Goal: Task Accomplishment & Management: Manage account settings

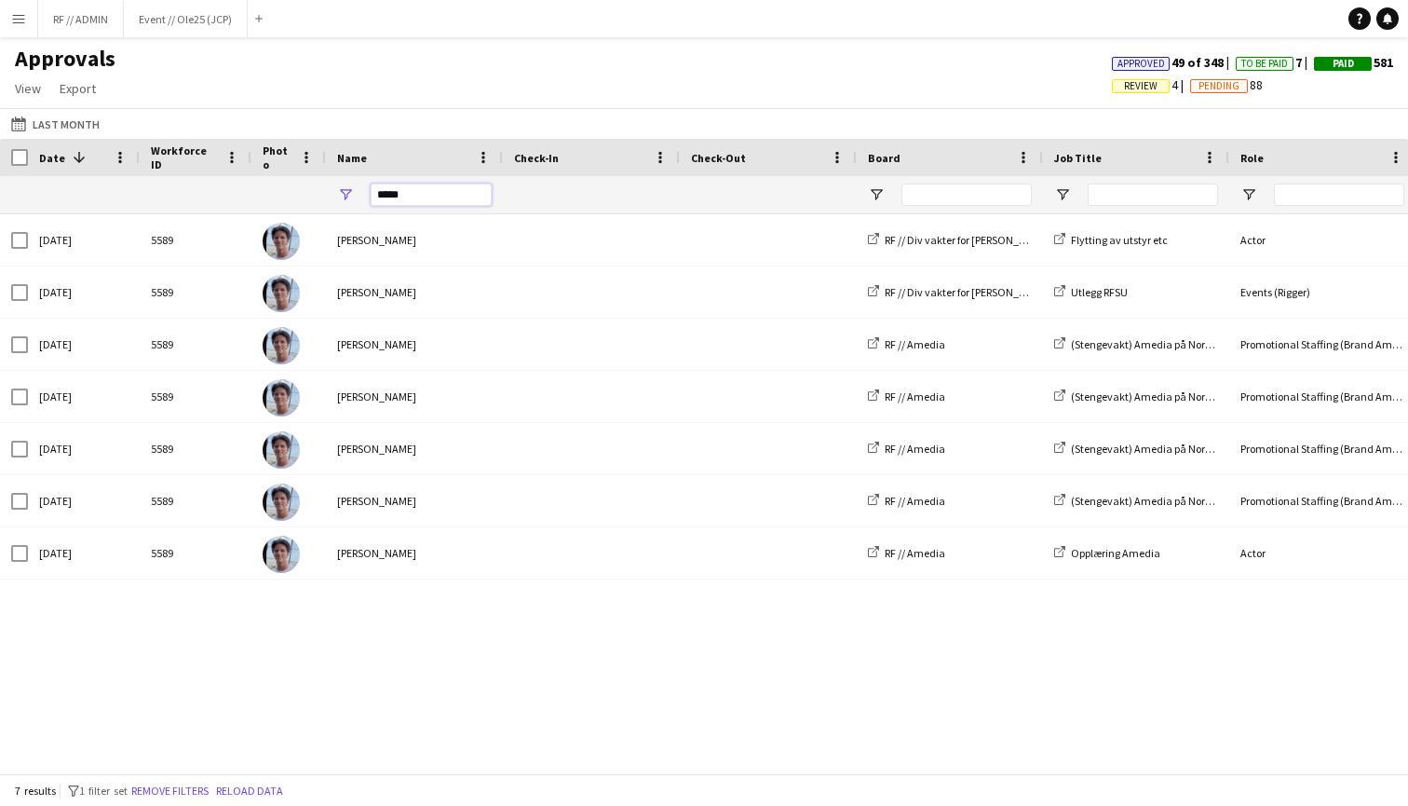
click at [422, 200] on input "*****" at bounding box center [431, 194] width 121 height 22
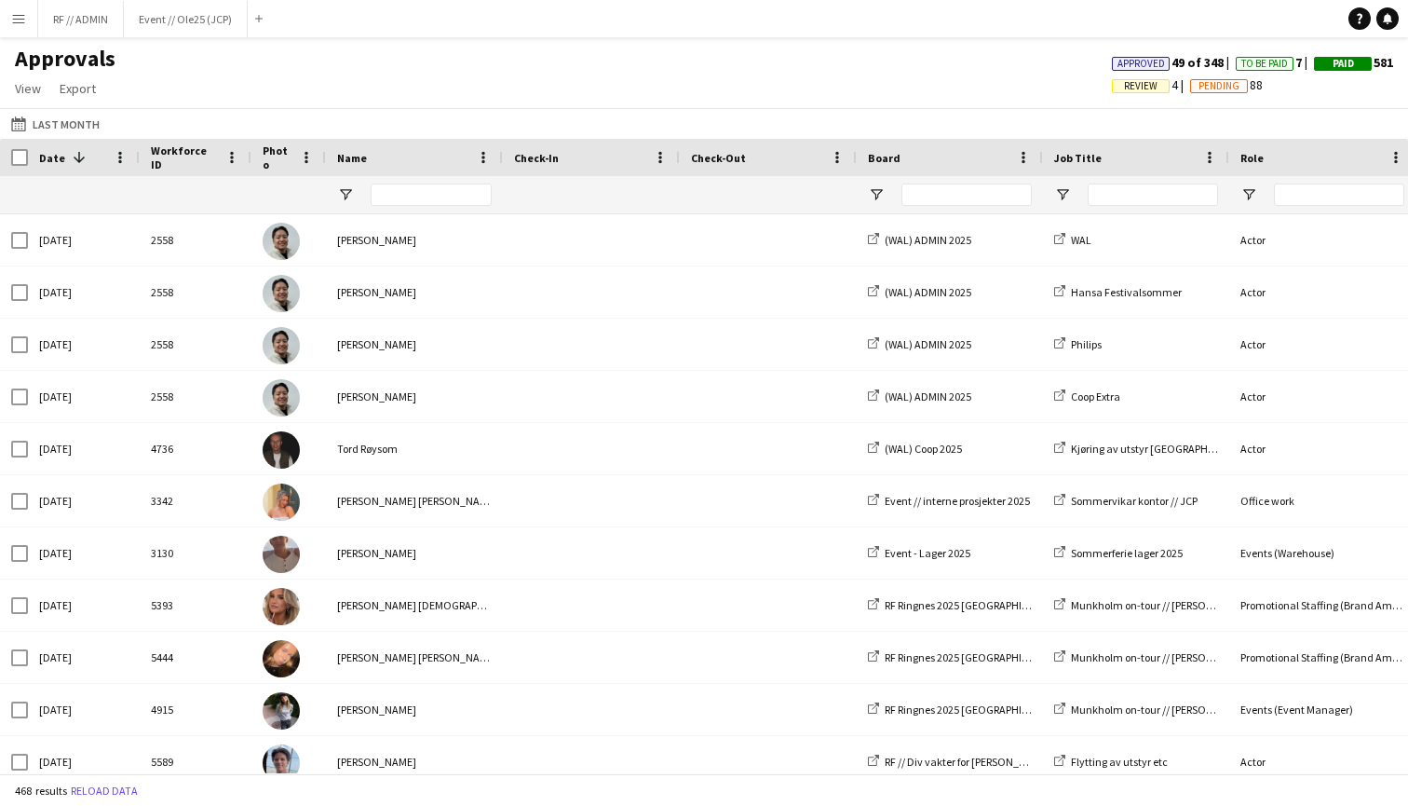
click at [451, 78] on div "Approvals View Customise view Customise filters Reset Filters Reset View Reset …" at bounding box center [704, 76] width 1408 height 63
click at [19, 24] on app-icon "Menu" at bounding box center [18, 18] width 15 height 15
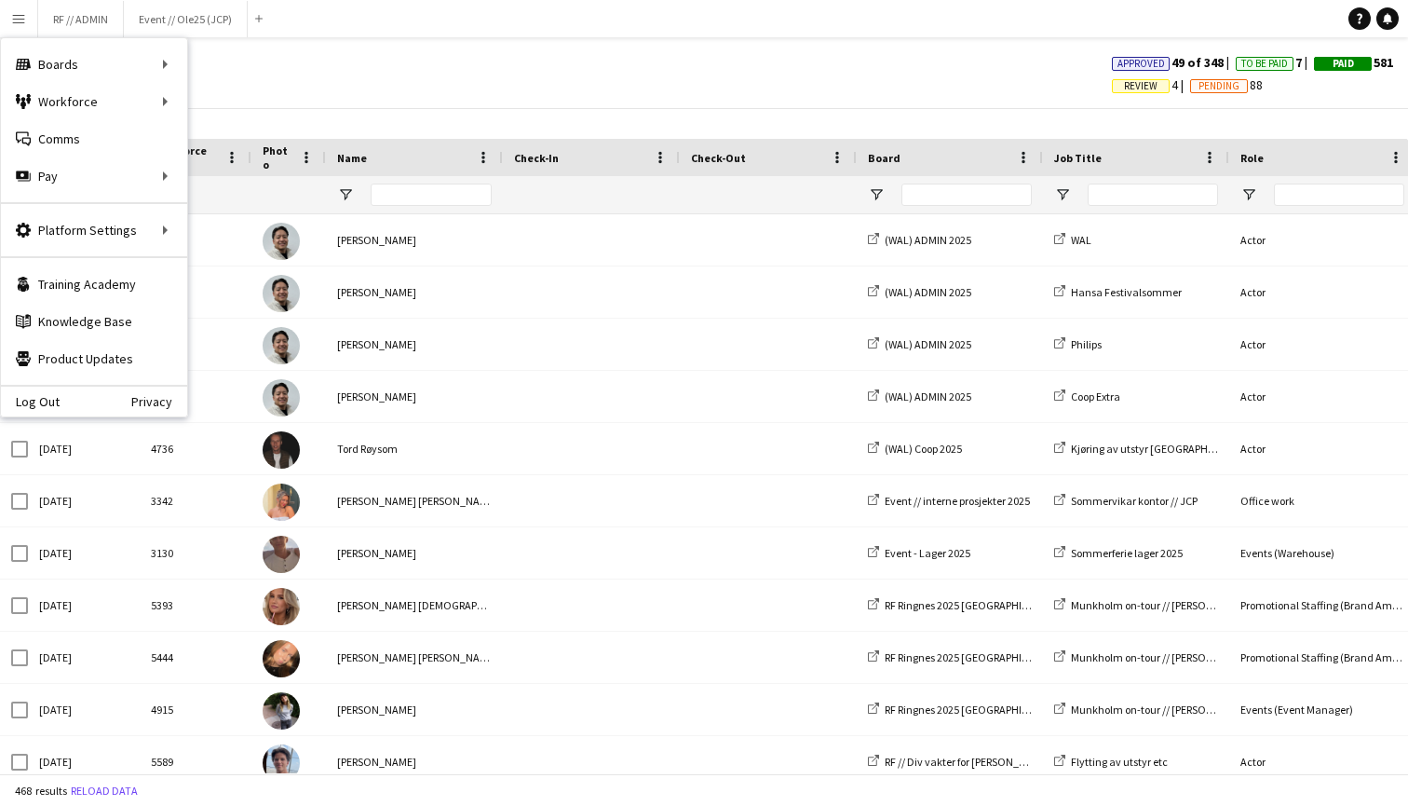
click at [364, 73] on div "Approvals View Customise view Customise filters Reset Filters Reset View Reset …" at bounding box center [704, 76] width 1408 height 63
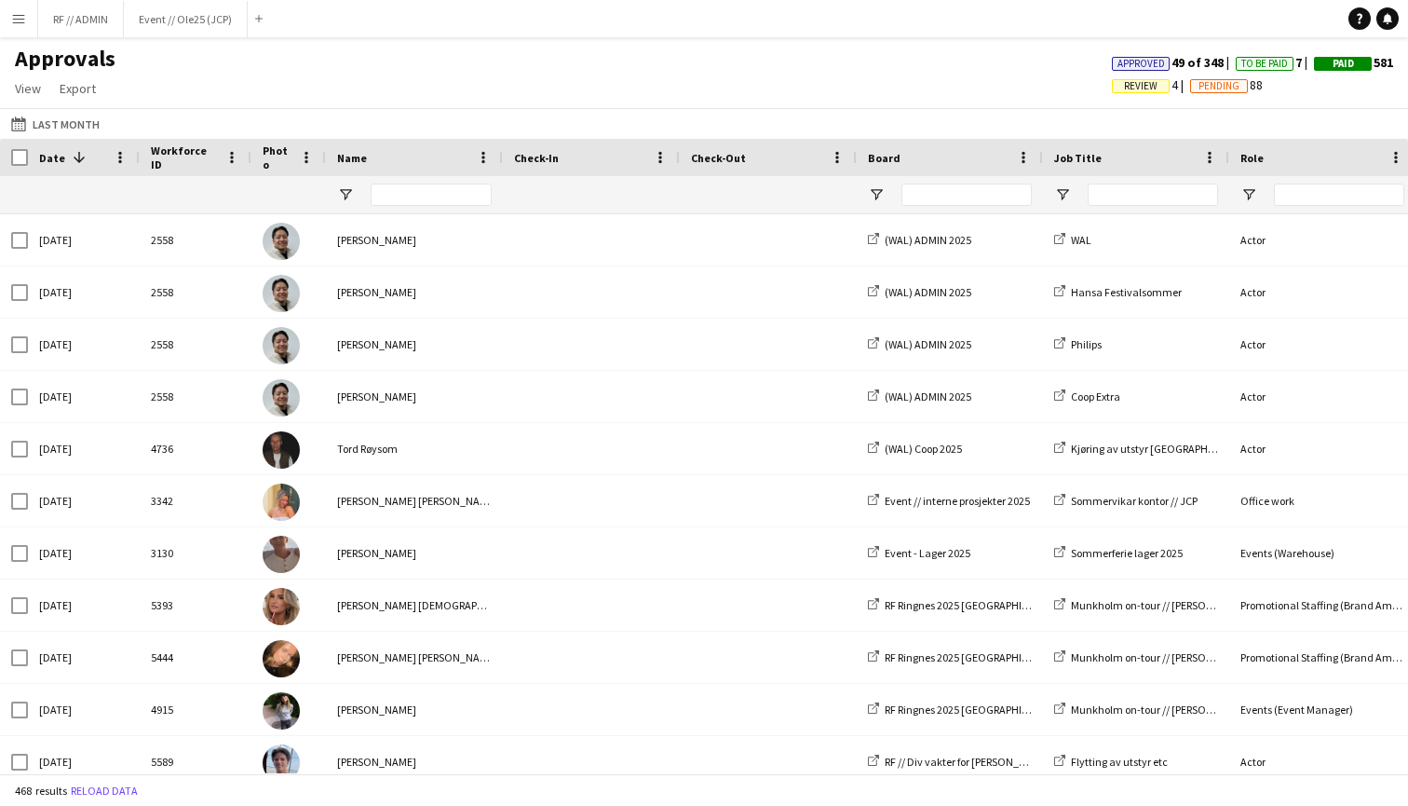
click at [8, 11] on button "Menu" at bounding box center [18, 18] width 37 height 37
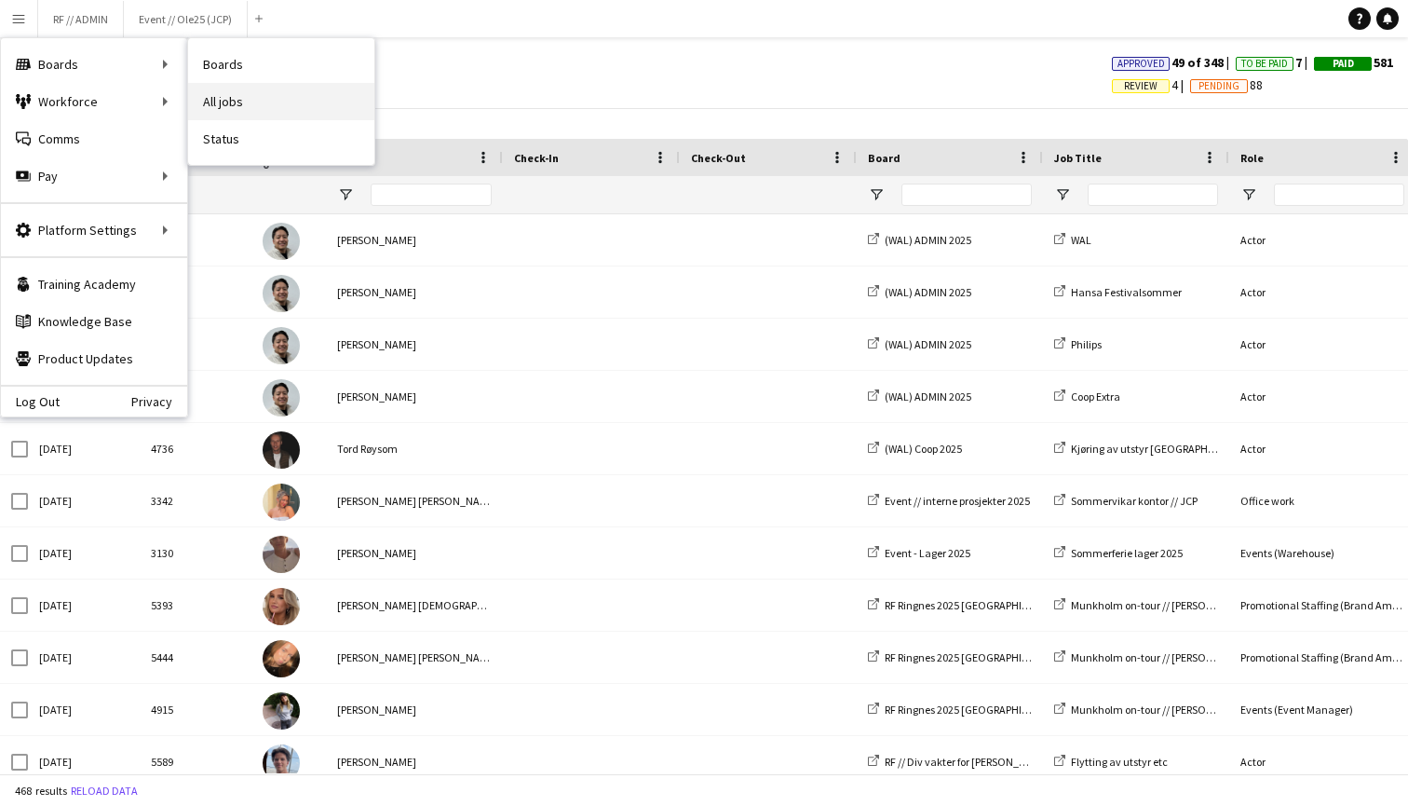
click at [229, 109] on link "All jobs" at bounding box center [281, 101] width 186 height 37
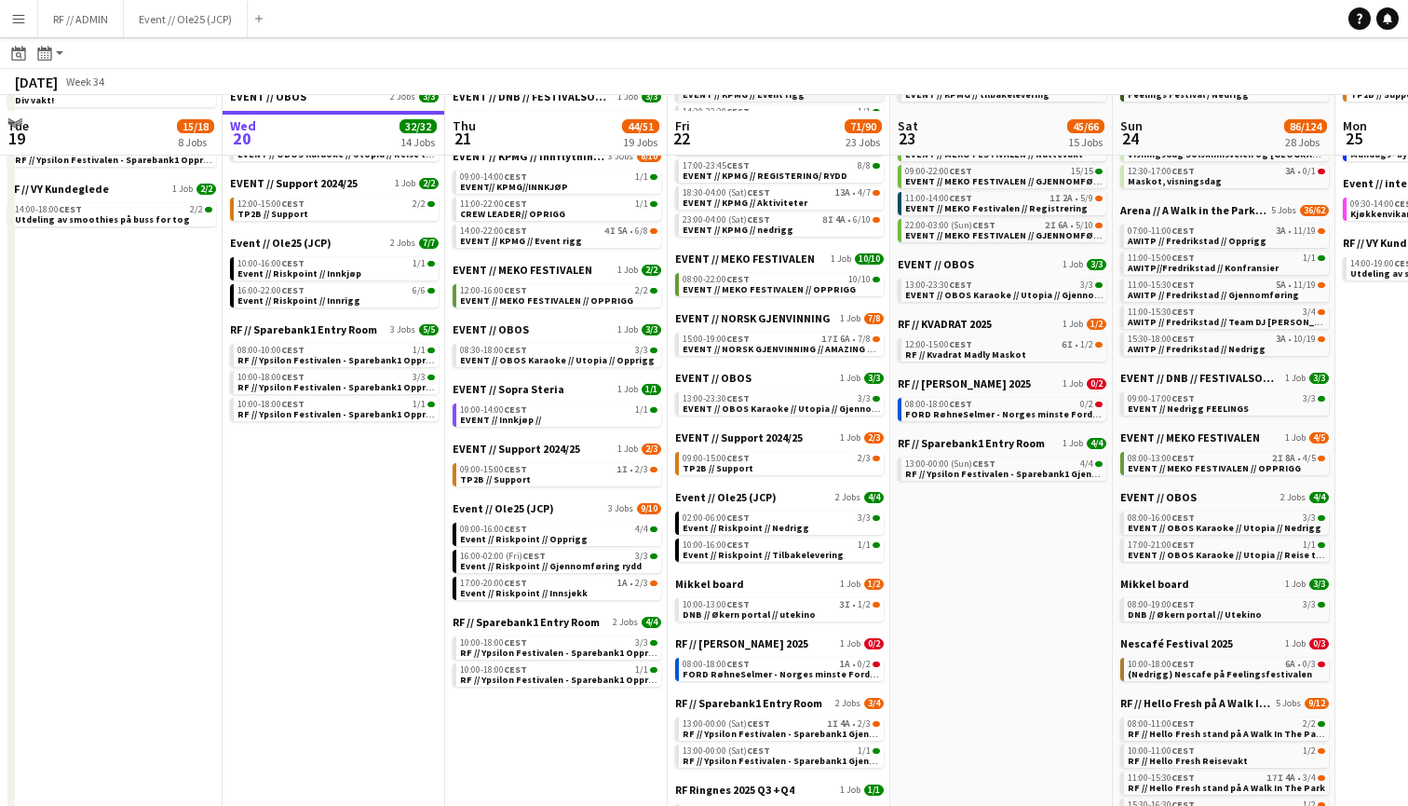
scroll to position [420, 0]
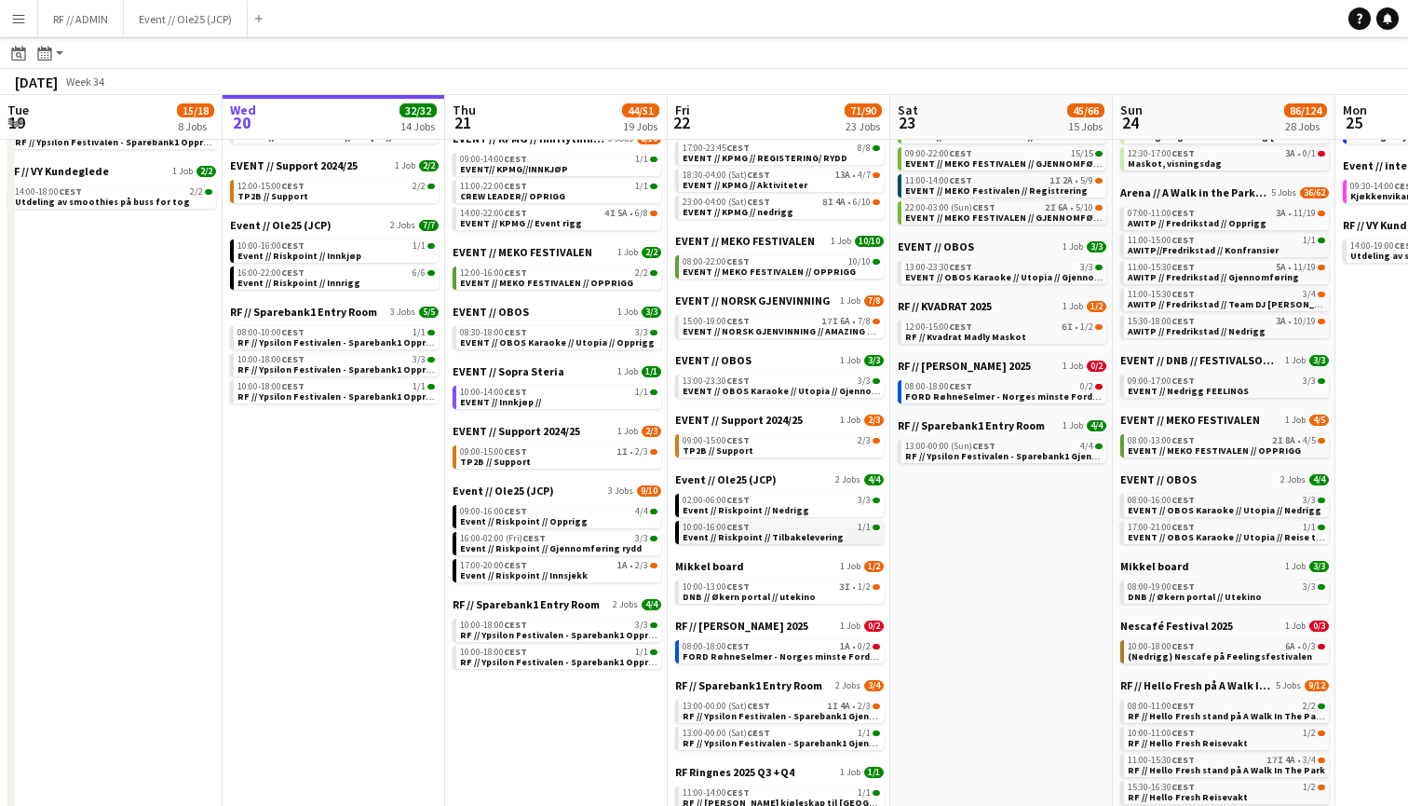
click at [865, 525] on span "1/1" at bounding box center [864, 527] width 13 height 9
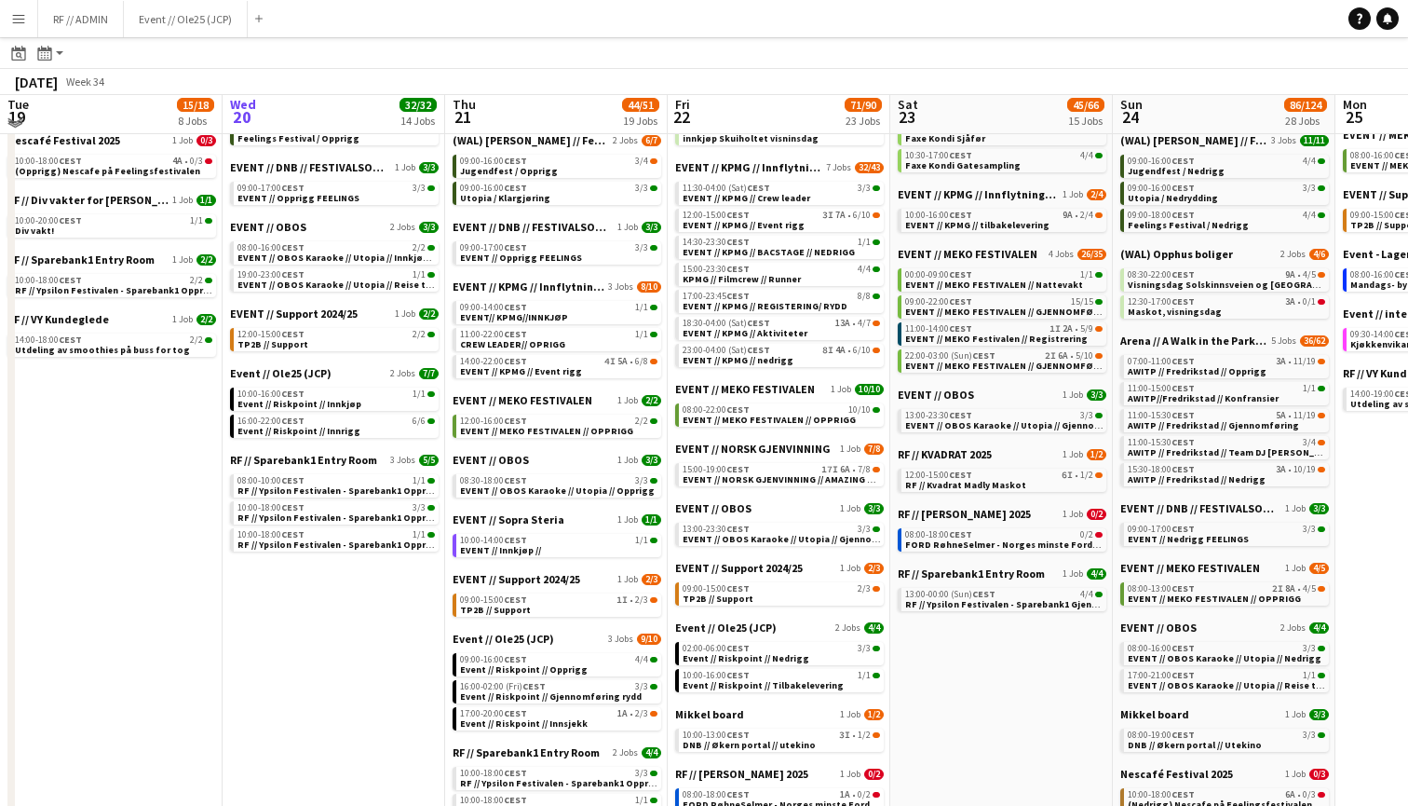
scroll to position [273, 0]
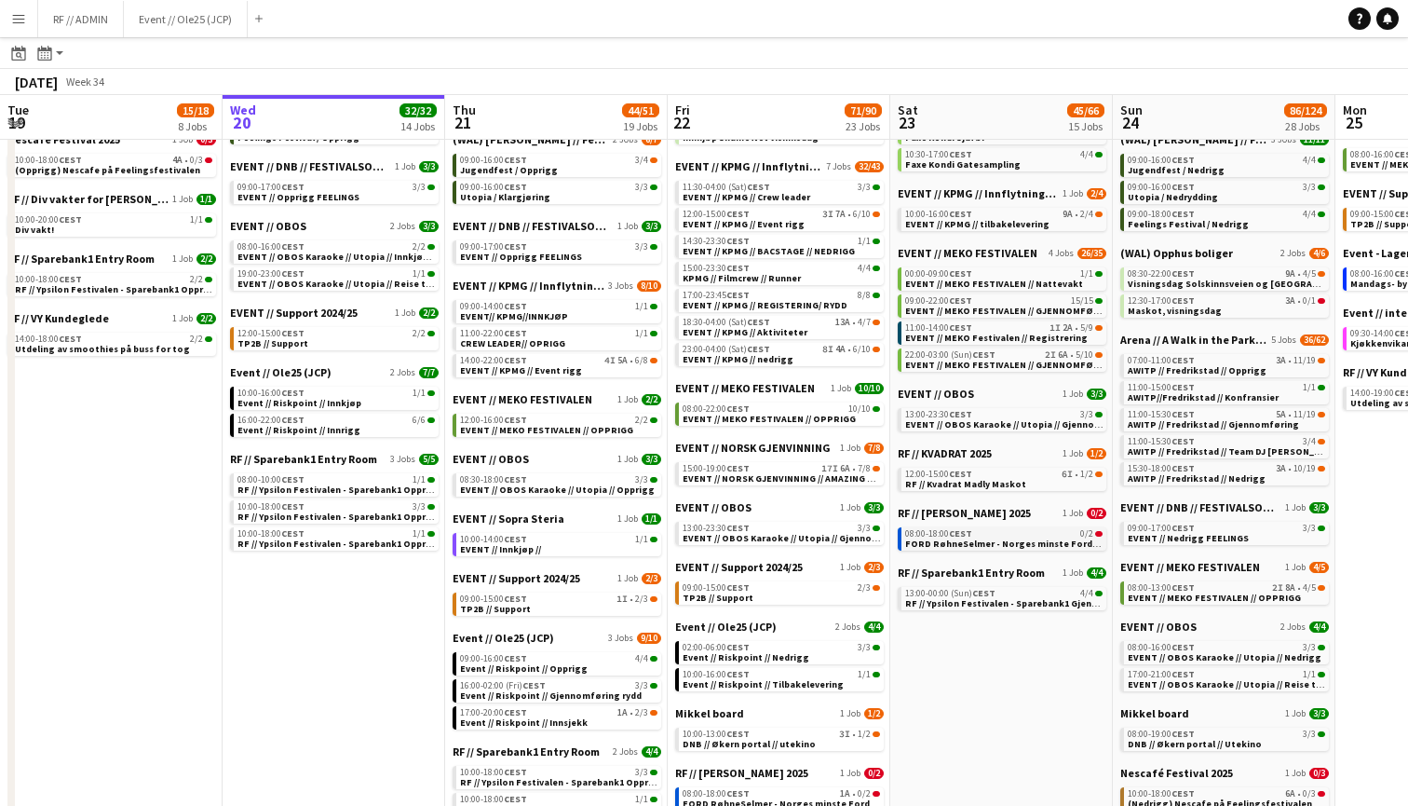
click at [1050, 541] on span "FORD RøhneSelmer - Norges minste Ford-forhandlerkontor" at bounding box center [1041, 543] width 273 height 12
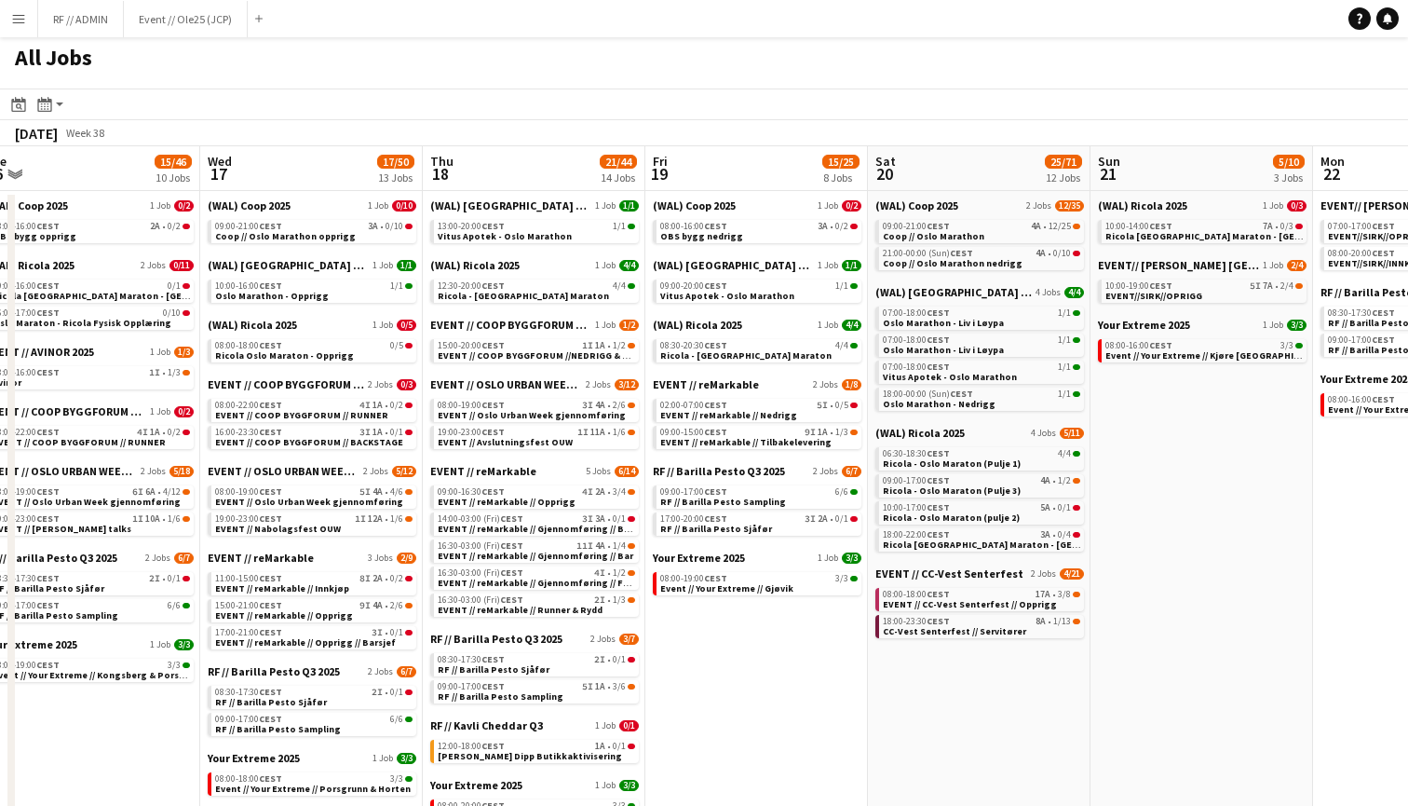
scroll to position [0, 495]
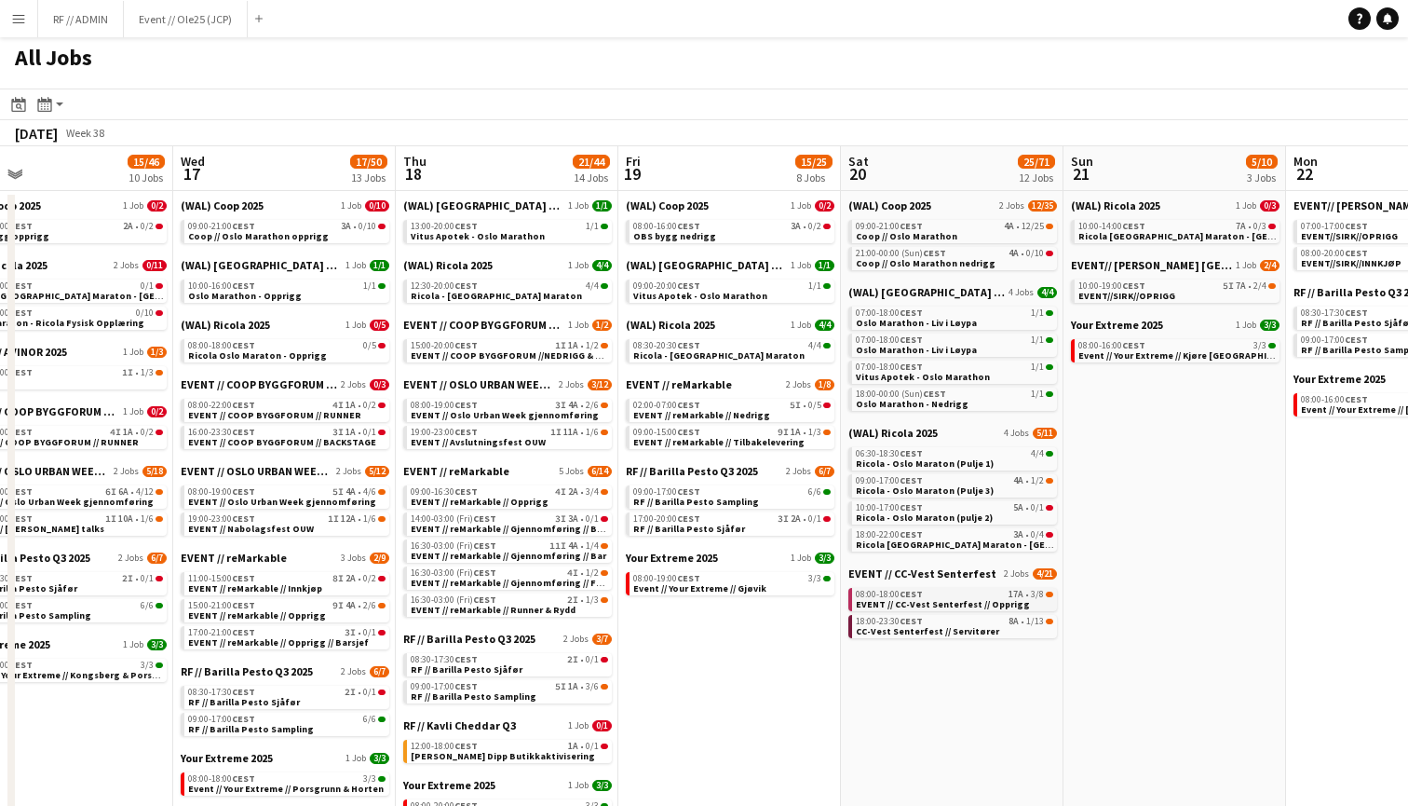
click at [1031, 597] on span "3/8" at bounding box center [1037, 594] width 13 height 9
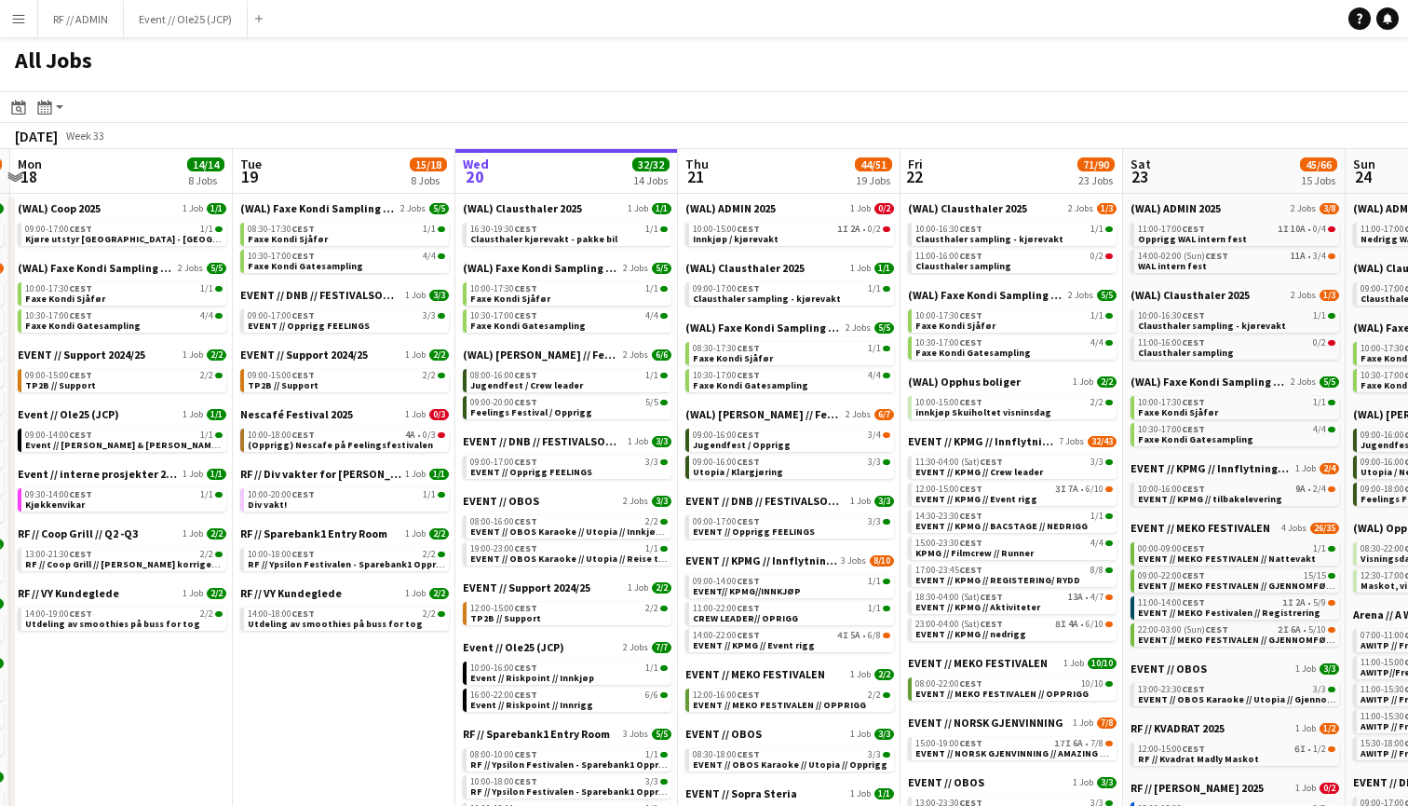
scroll to position [0, 0]
click at [16, 22] on app-icon "Menu" at bounding box center [18, 18] width 15 height 15
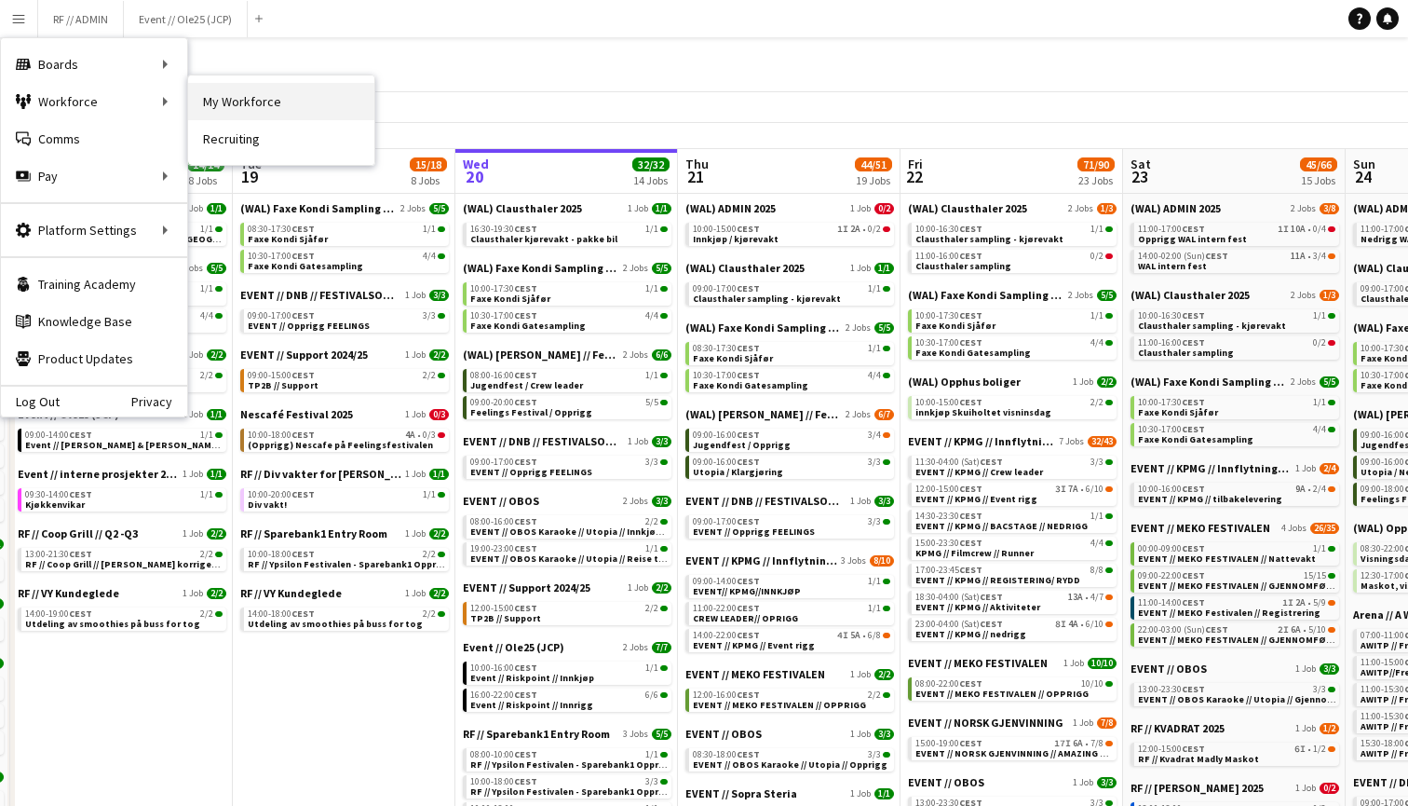
click at [252, 107] on link "My Workforce" at bounding box center [281, 101] width 186 height 37
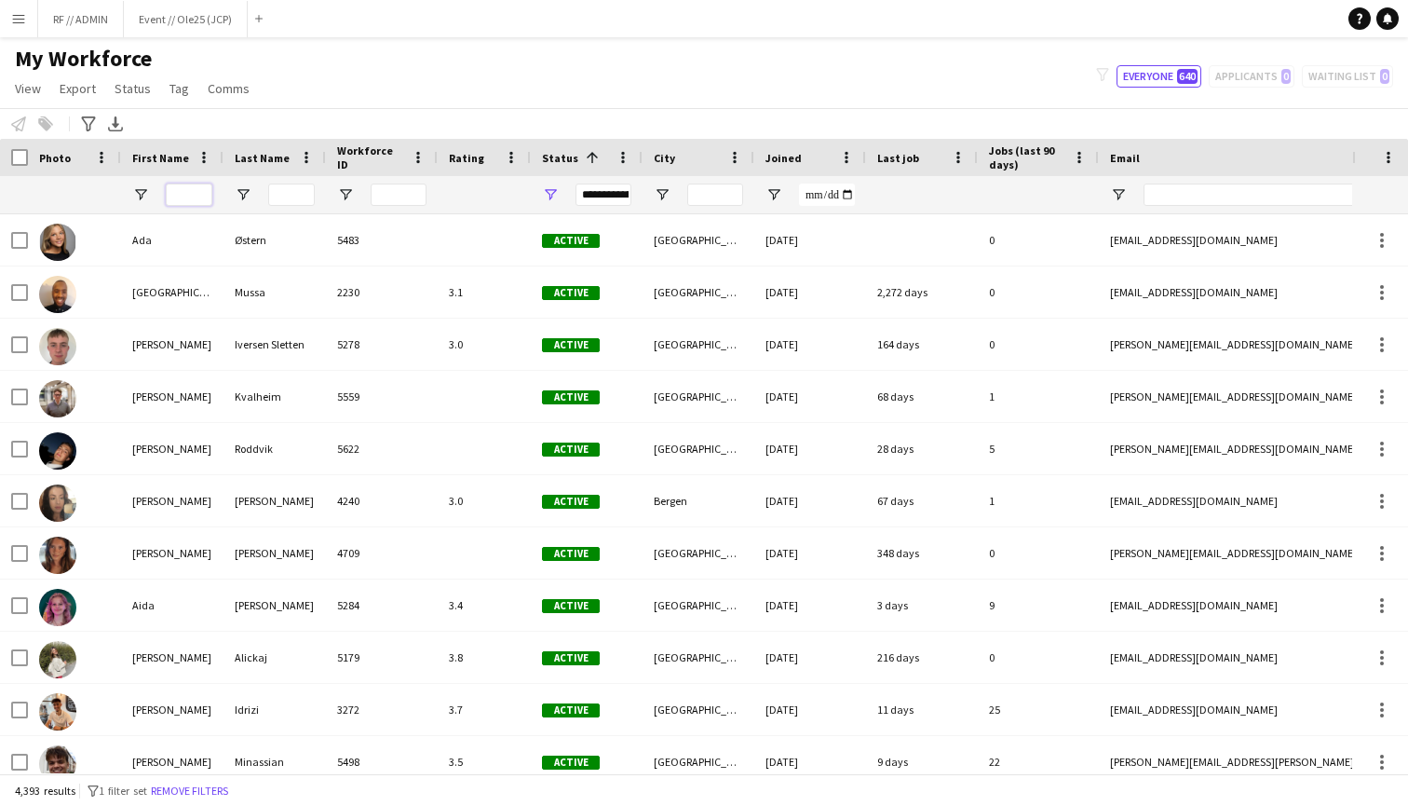
click at [196, 194] on input "First Name Filter Input" at bounding box center [189, 194] width 47 height 22
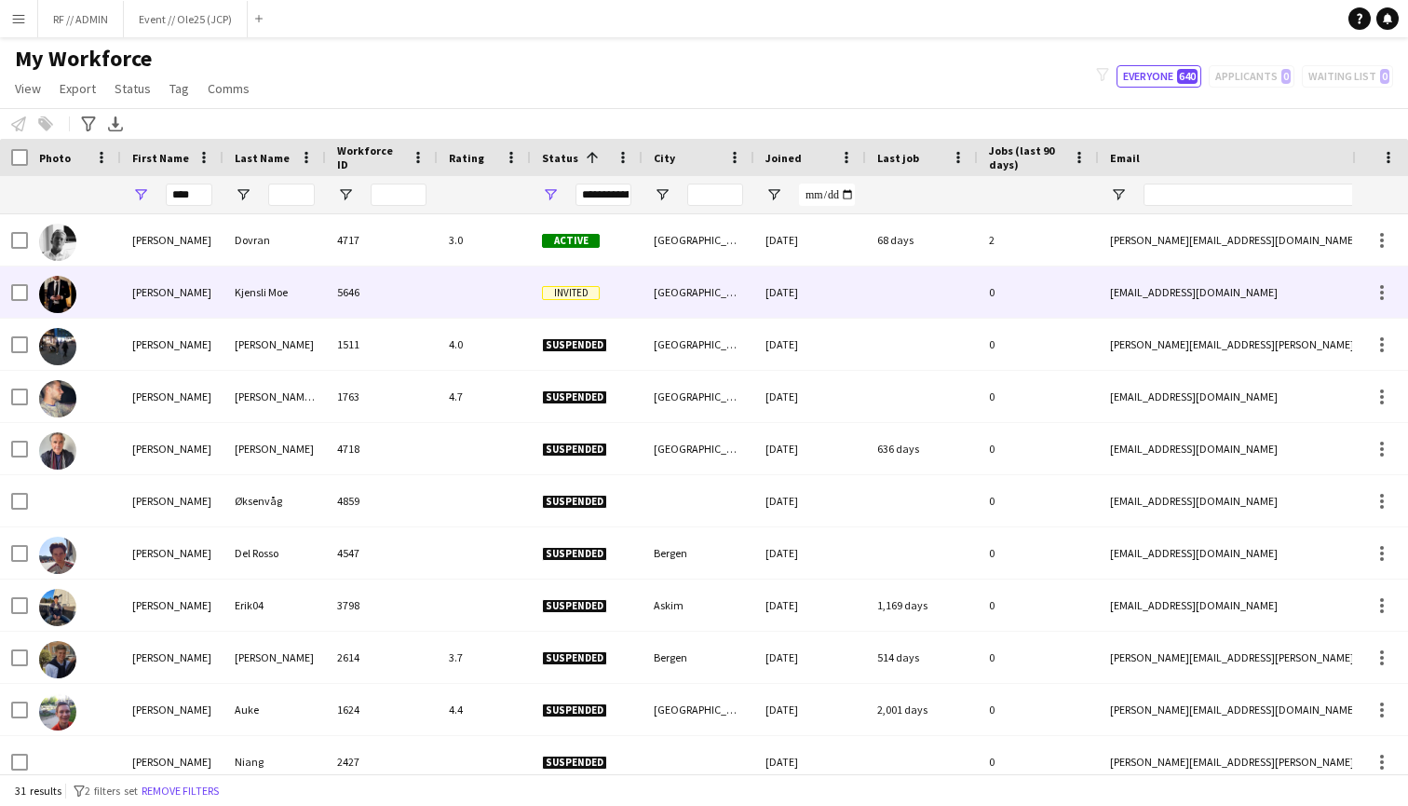
click at [156, 289] on div "Erik" at bounding box center [172, 291] width 102 height 51
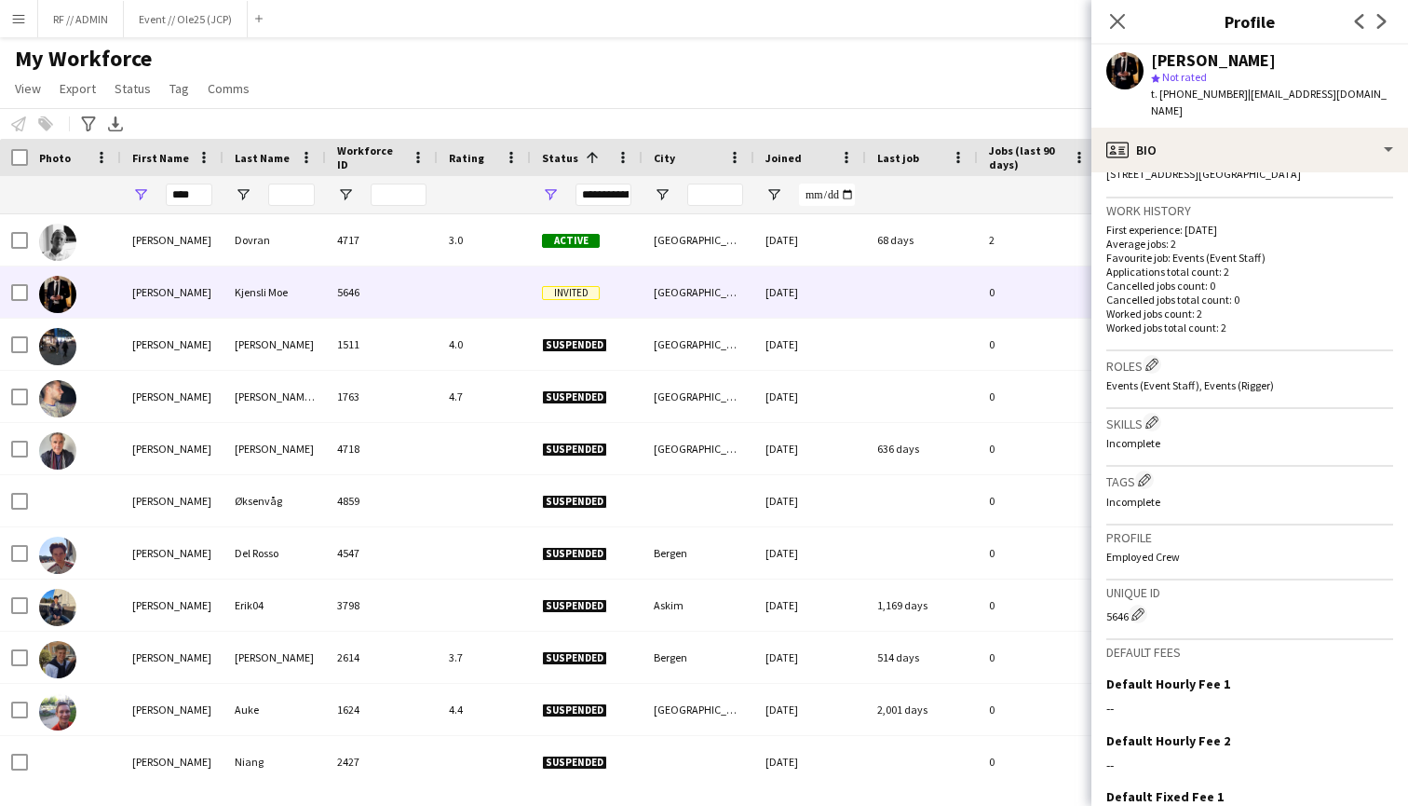
scroll to position [542, 0]
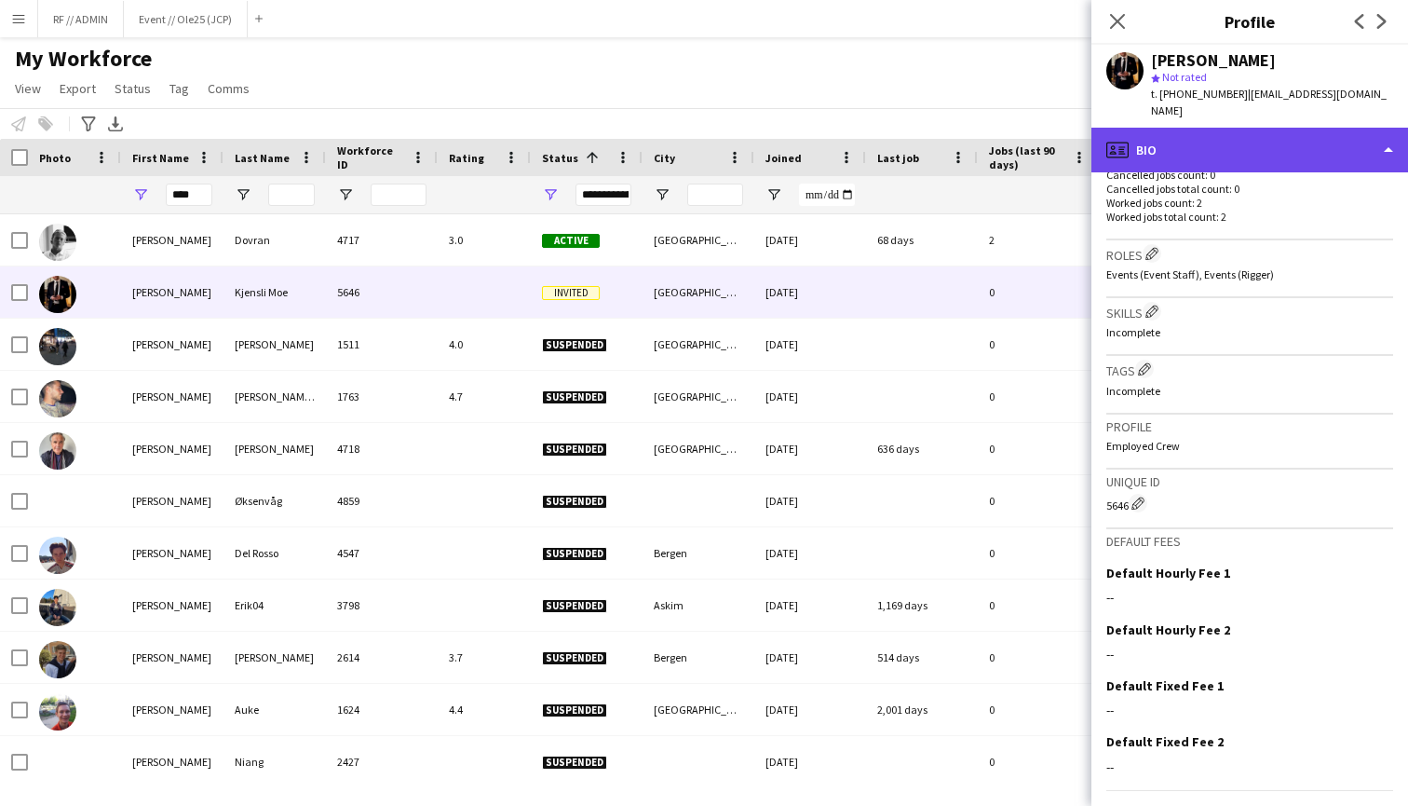
click at [1317, 138] on div "profile Bio" at bounding box center [1250, 150] width 317 height 45
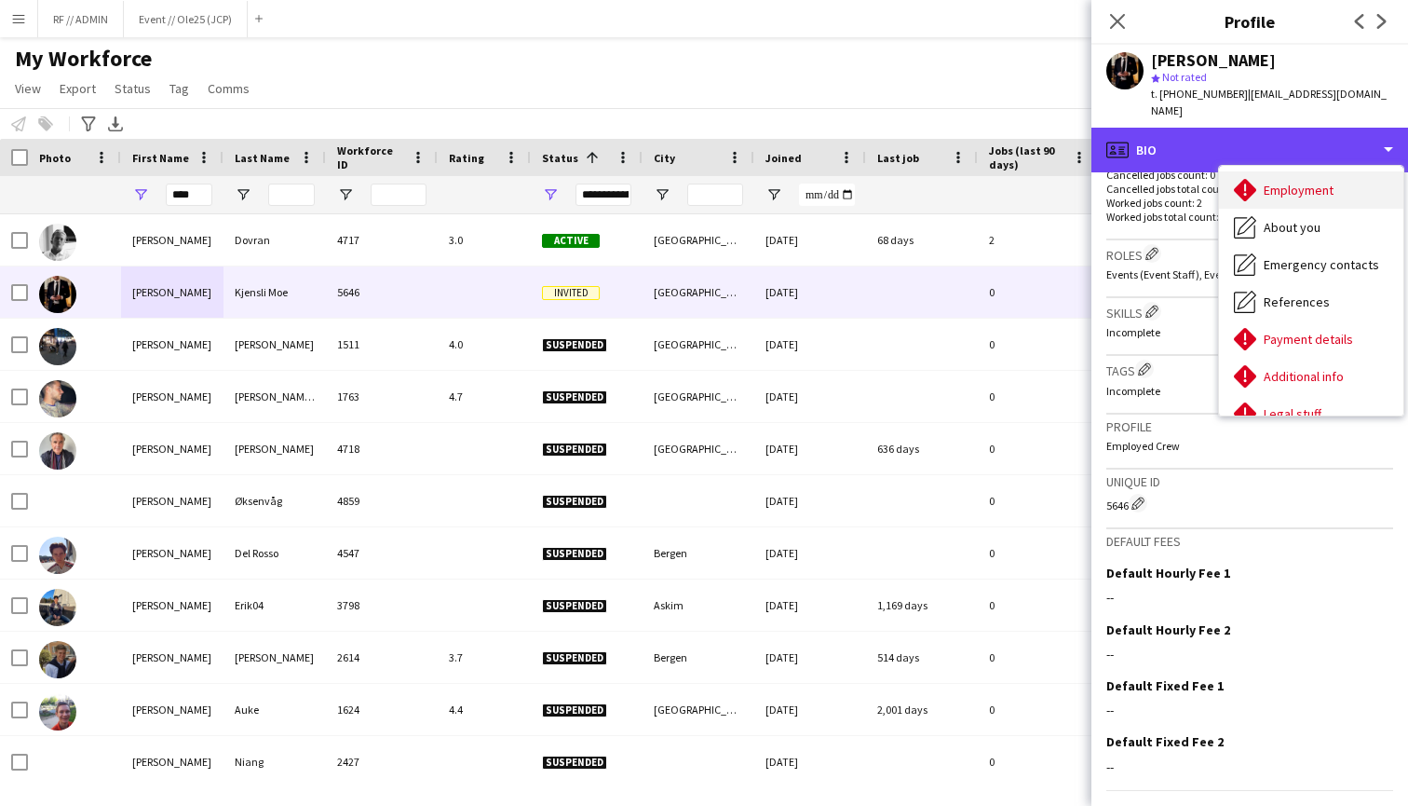
scroll to position [100, 0]
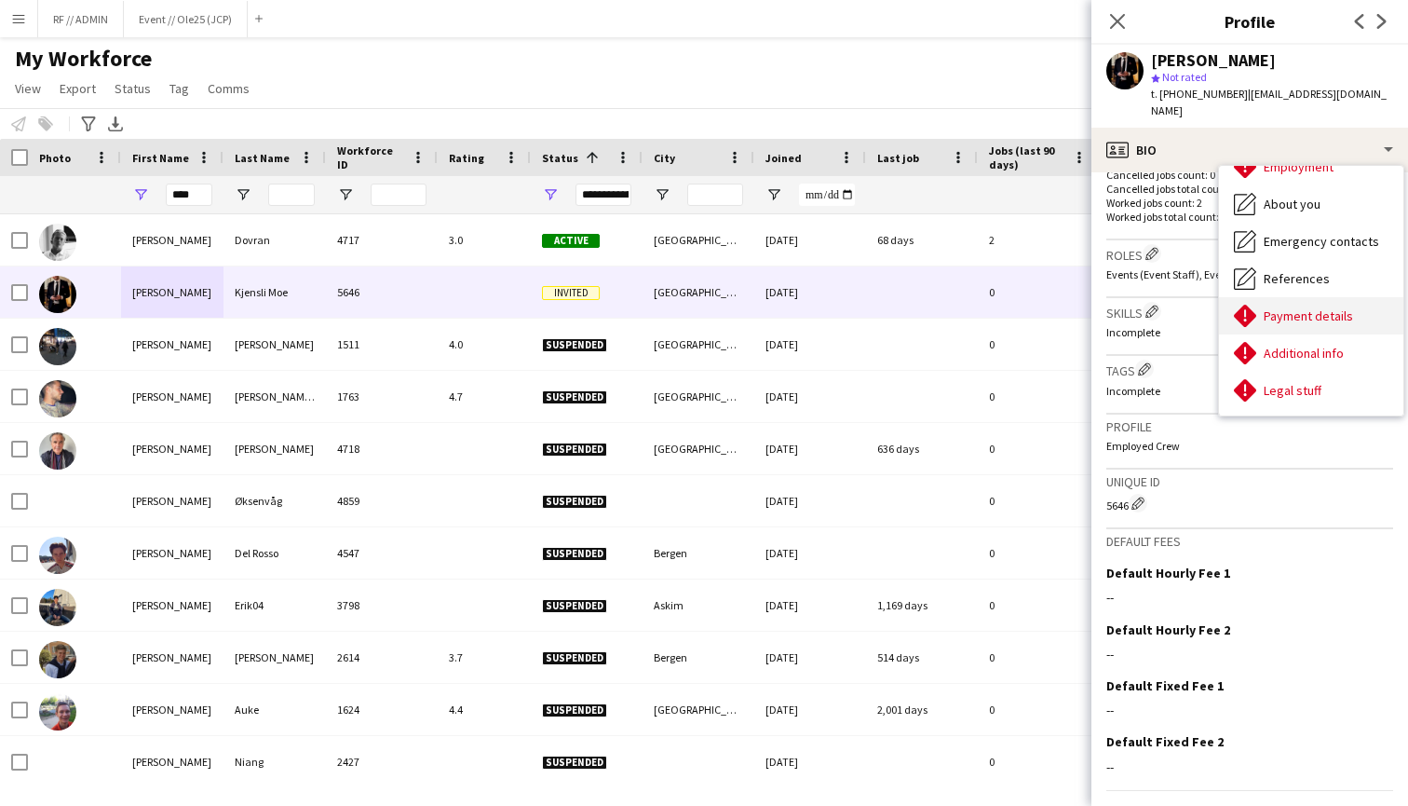
click at [1303, 297] on div "Payment details Payment details" at bounding box center [1311, 315] width 184 height 37
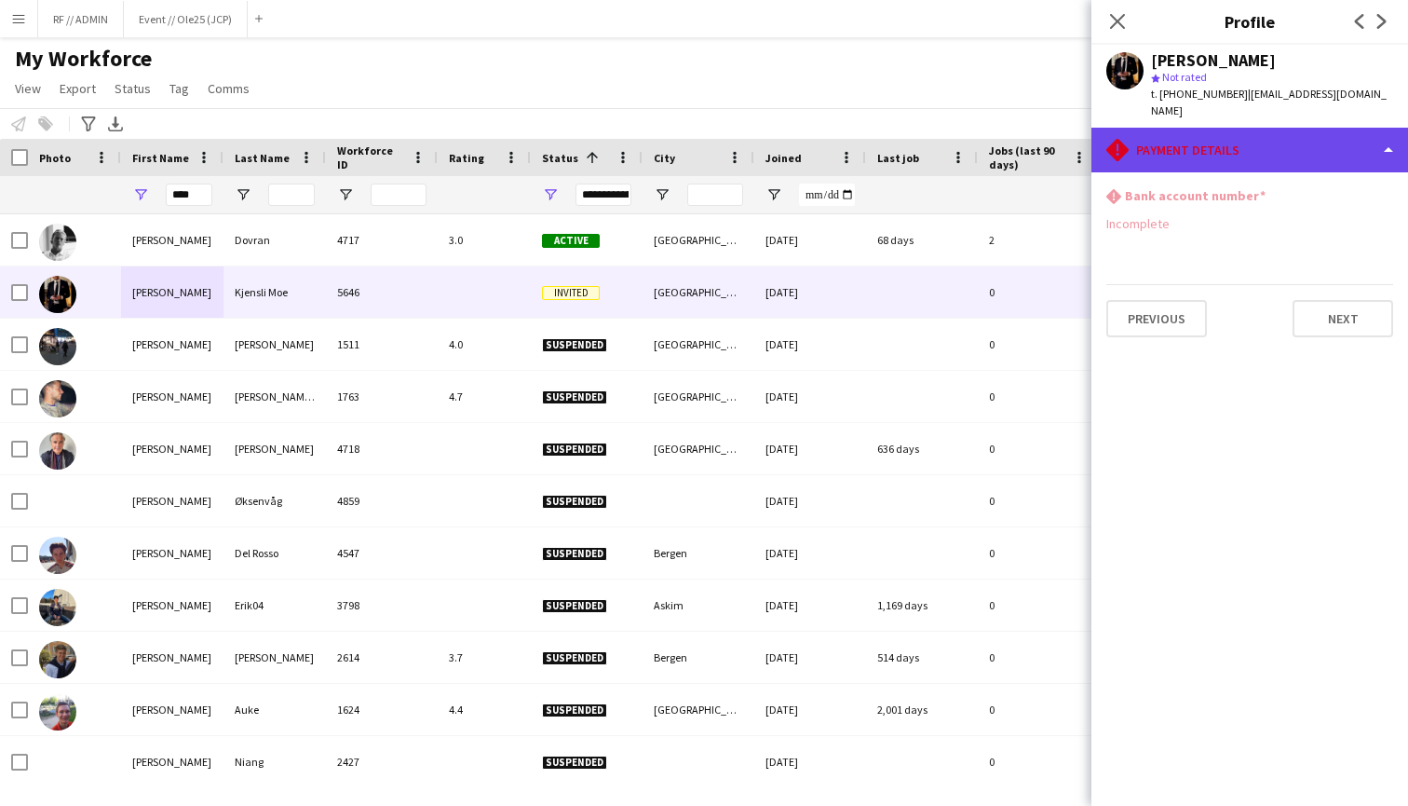
click at [1255, 150] on div "rhombus-alert Payment details" at bounding box center [1250, 150] width 317 height 45
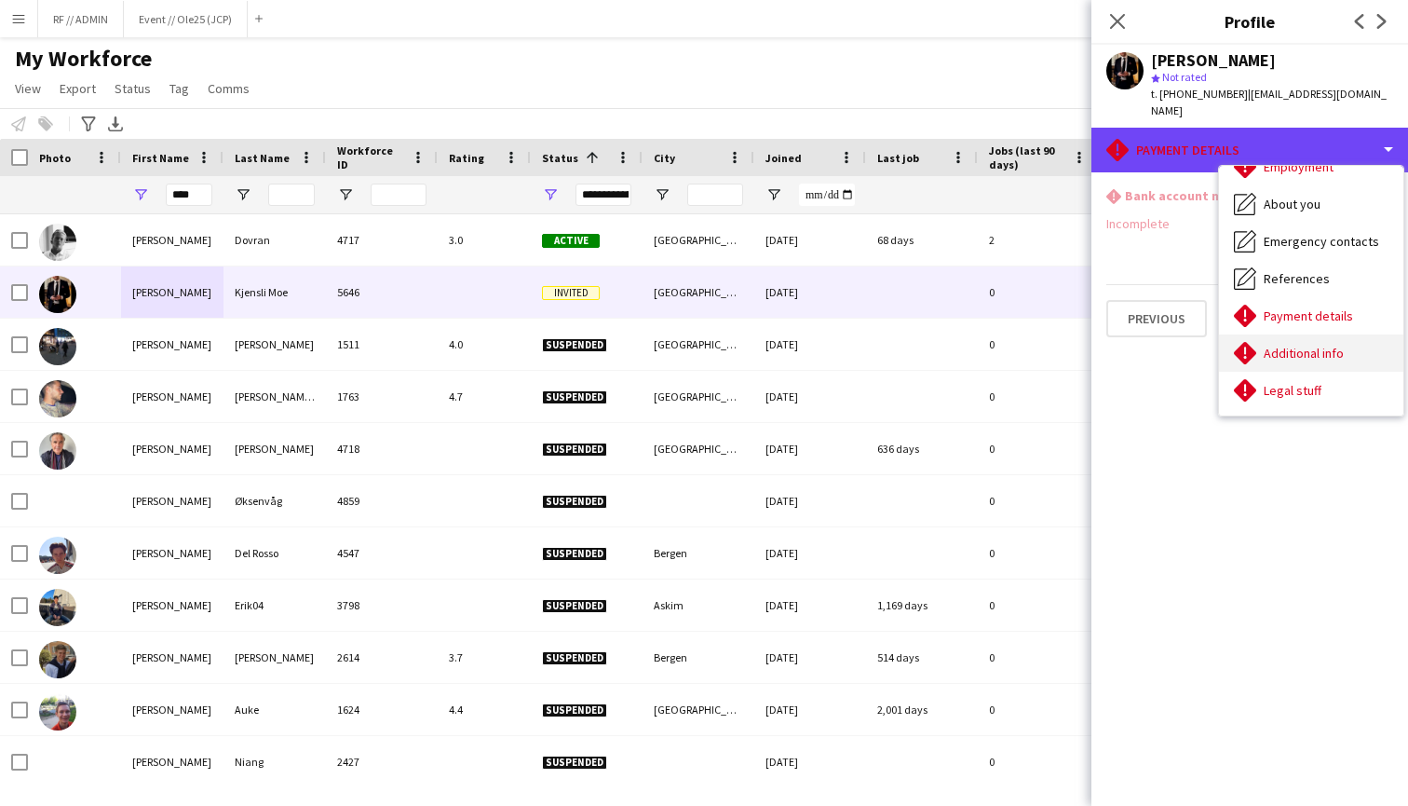
scroll to position [141, 0]
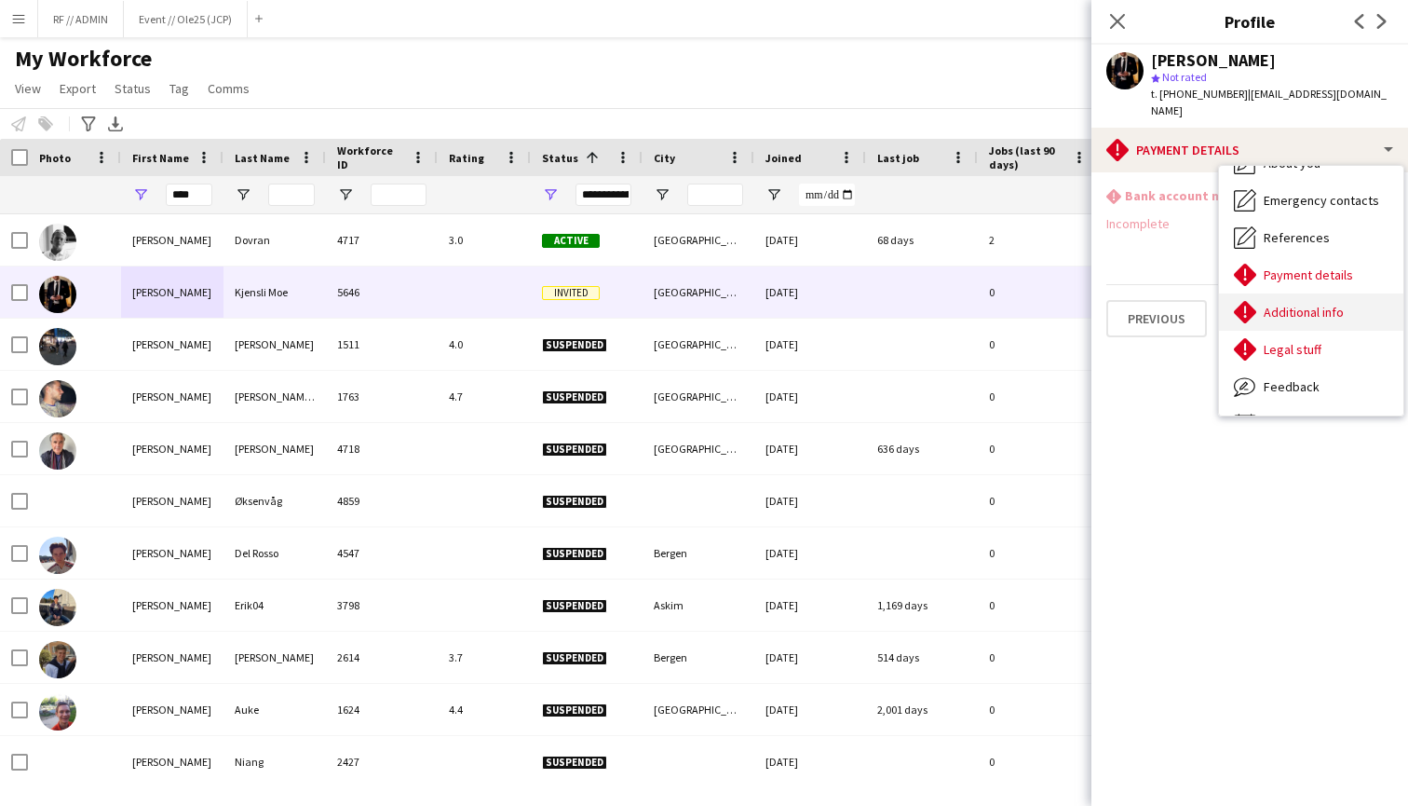
click at [1311, 310] on div "Additional info Additional info" at bounding box center [1311, 311] width 184 height 37
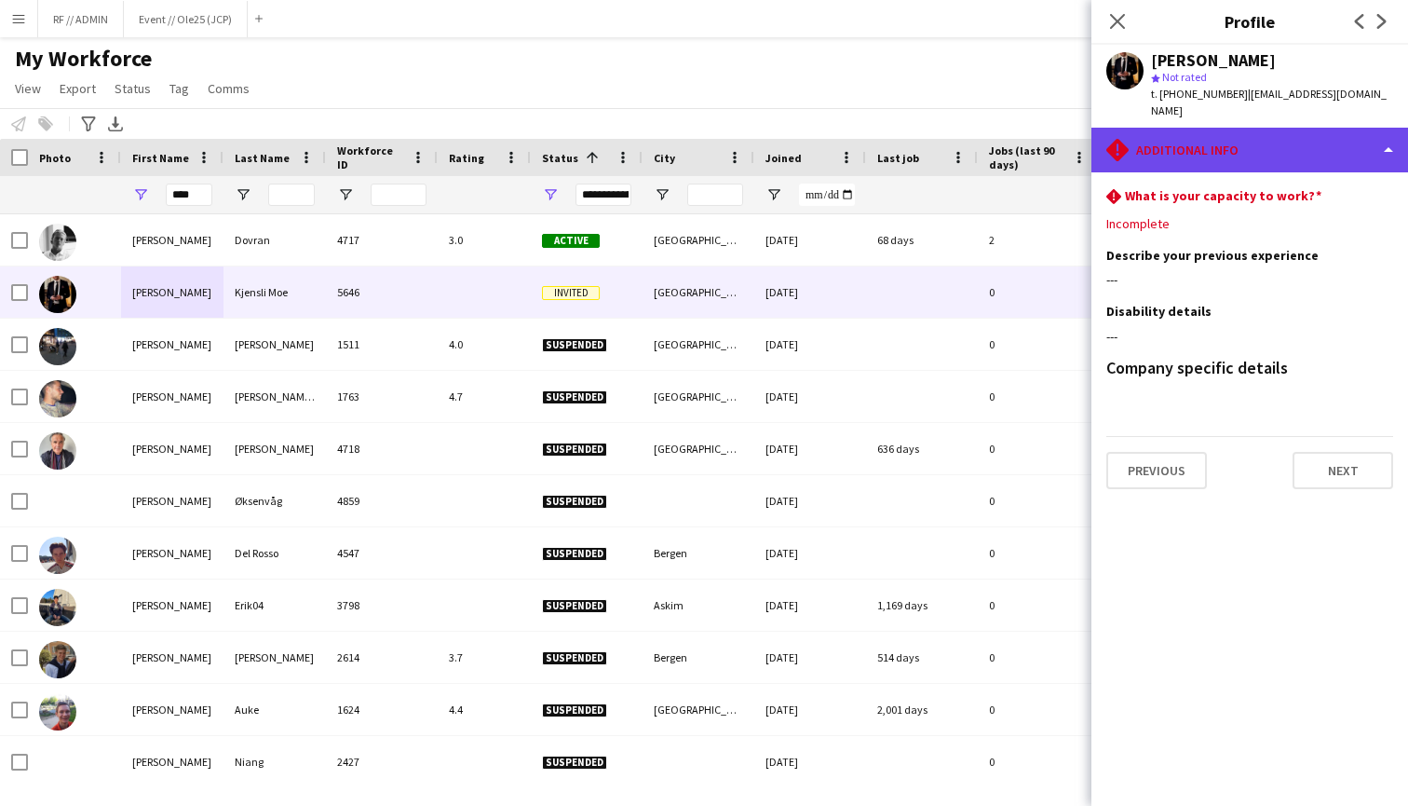
click at [1258, 142] on div "rhombus-alert Additional info" at bounding box center [1250, 150] width 317 height 45
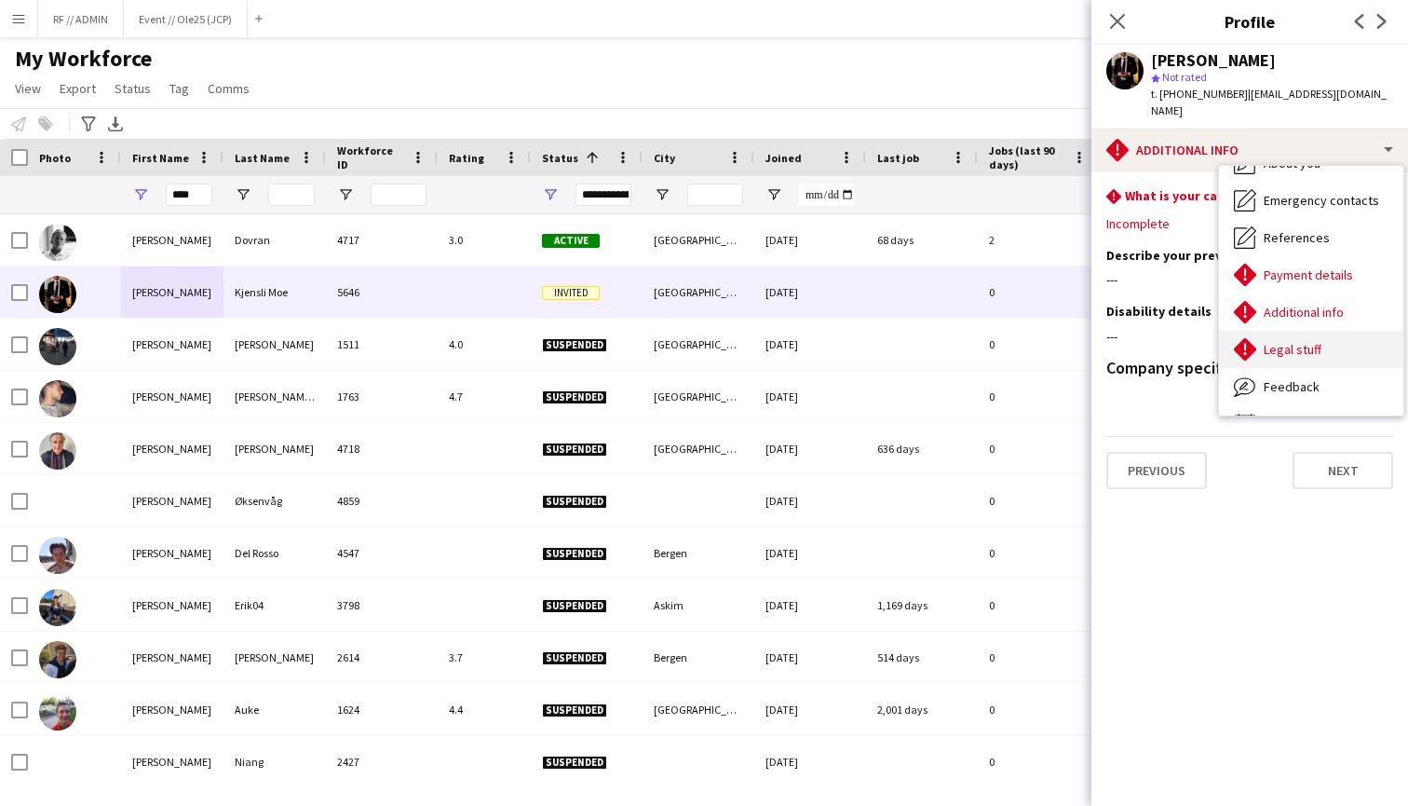
click at [1267, 341] on span "Legal stuff" at bounding box center [1293, 349] width 58 height 17
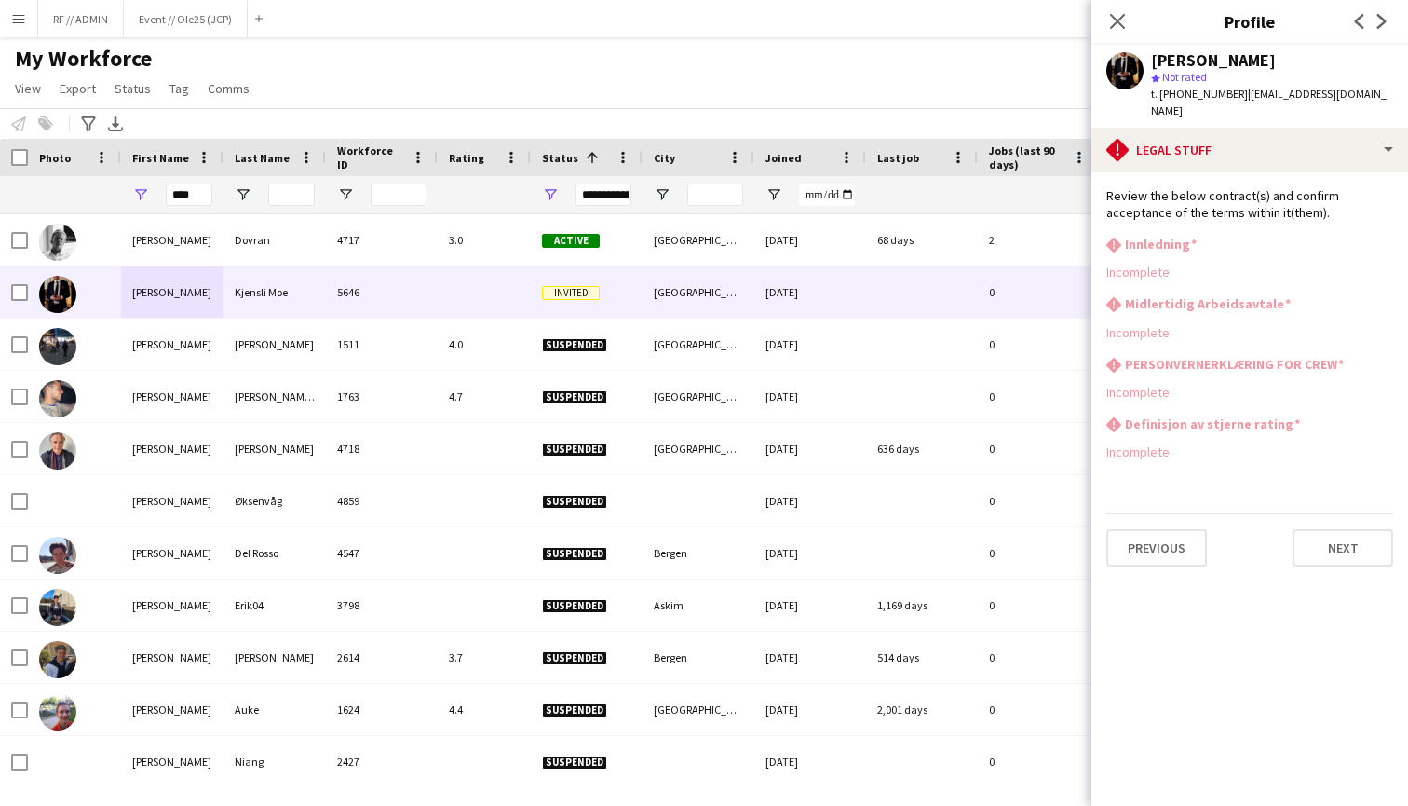
scroll to position [0, 0]
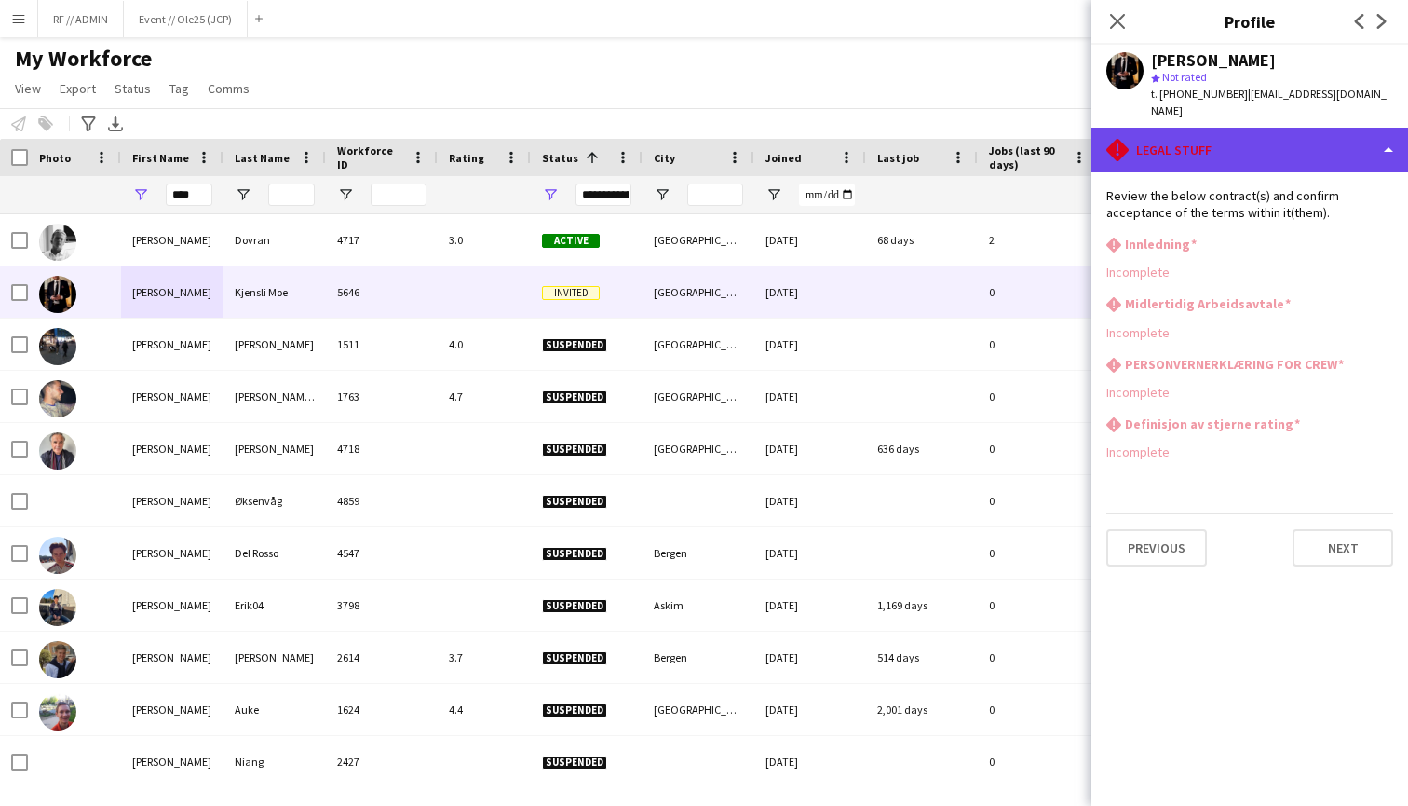
click at [1310, 139] on div "rhombus-alert Legal stuff" at bounding box center [1250, 150] width 317 height 45
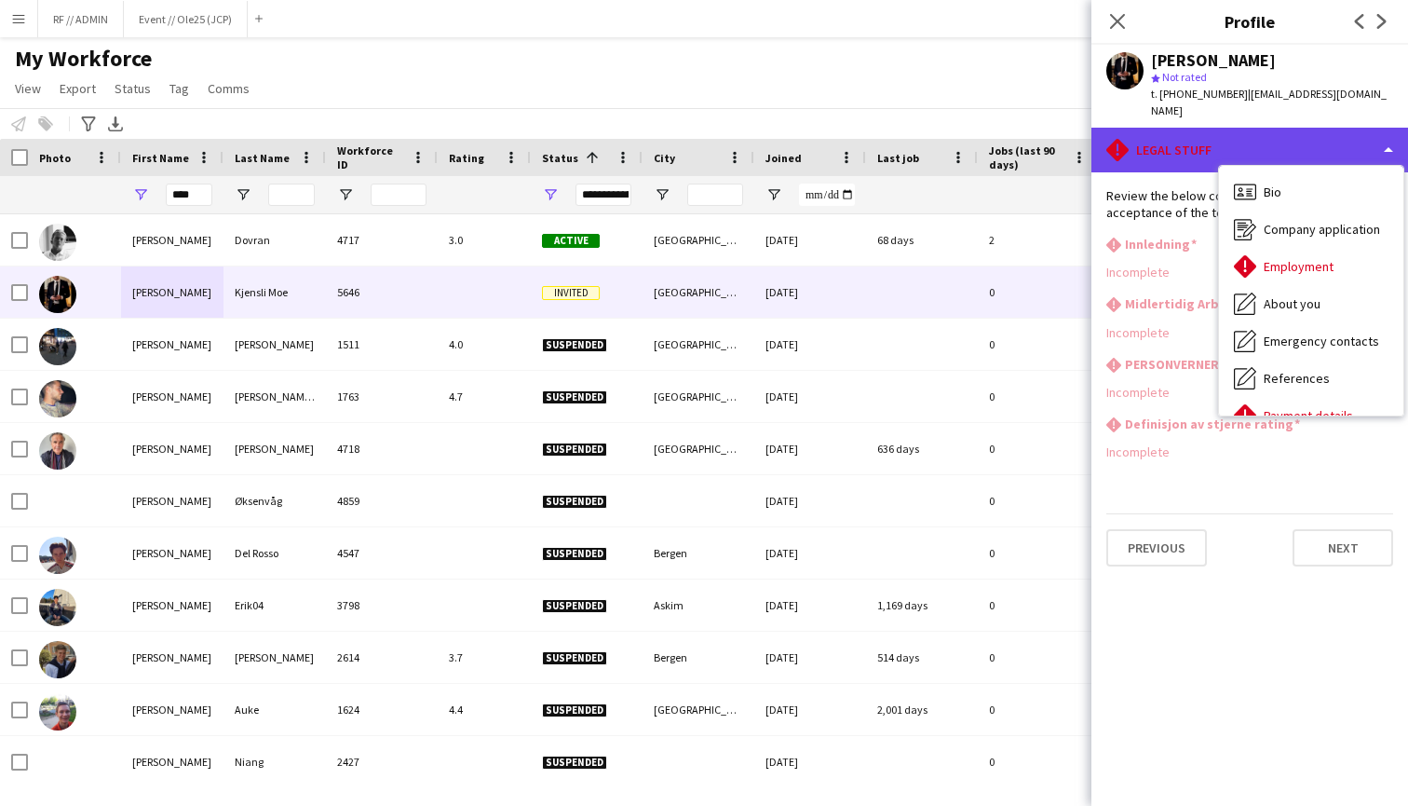
click at [1329, 128] on div "rhombus-alert Legal stuff" at bounding box center [1250, 150] width 317 height 45
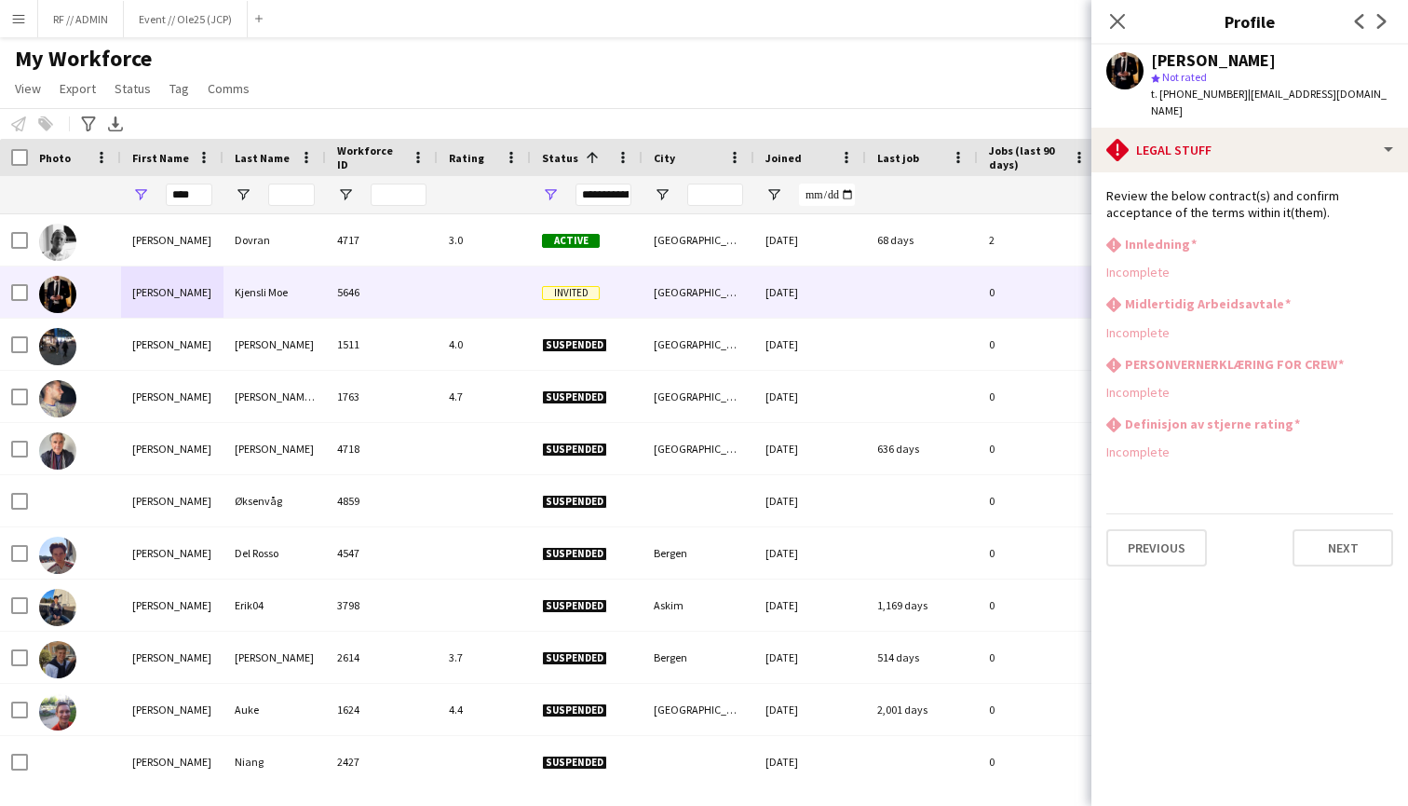
click at [935, 87] on div "My Workforce View Views Default view New view Update view Delete view Edit name…" at bounding box center [704, 76] width 1408 height 63
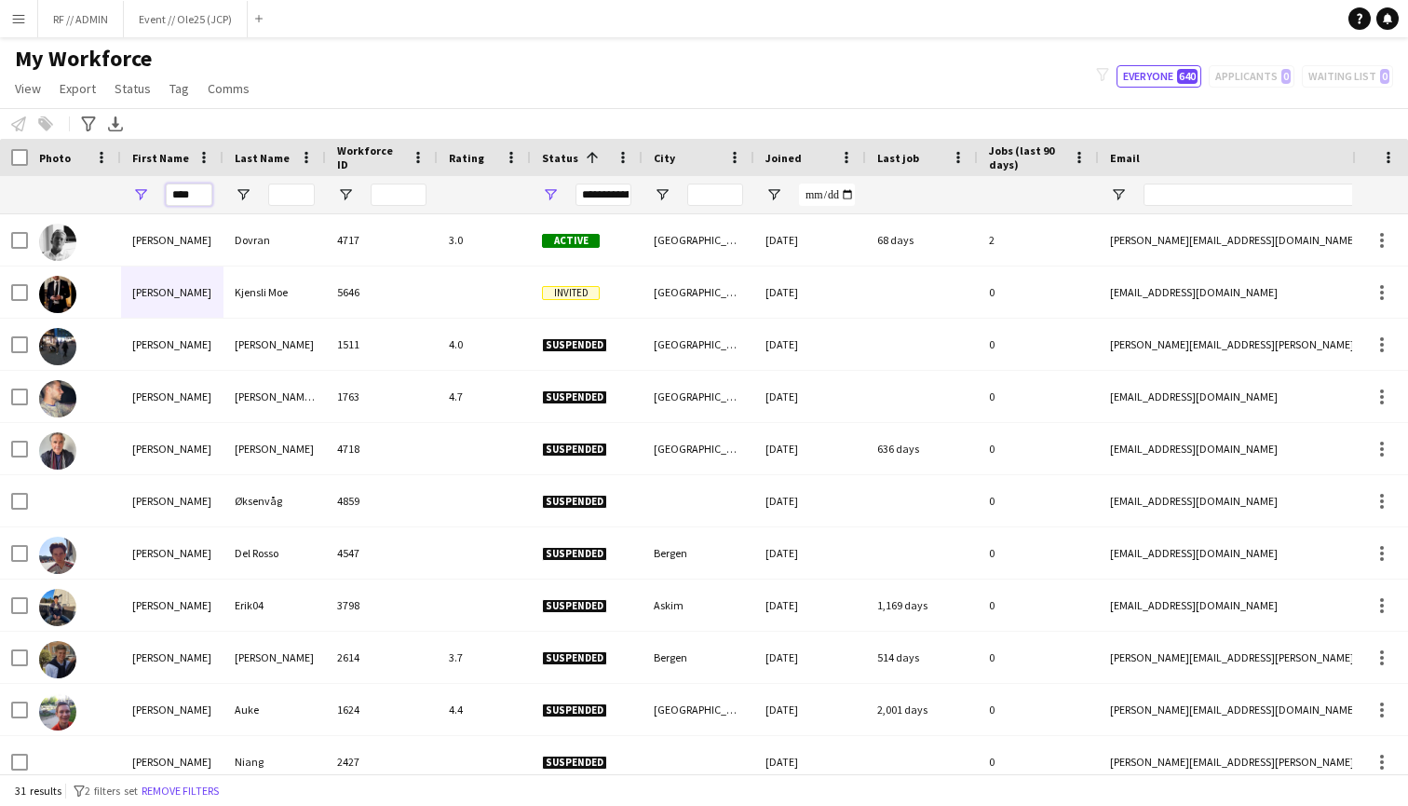
click at [173, 194] on input "****" at bounding box center [189, 194] width 47 height 22
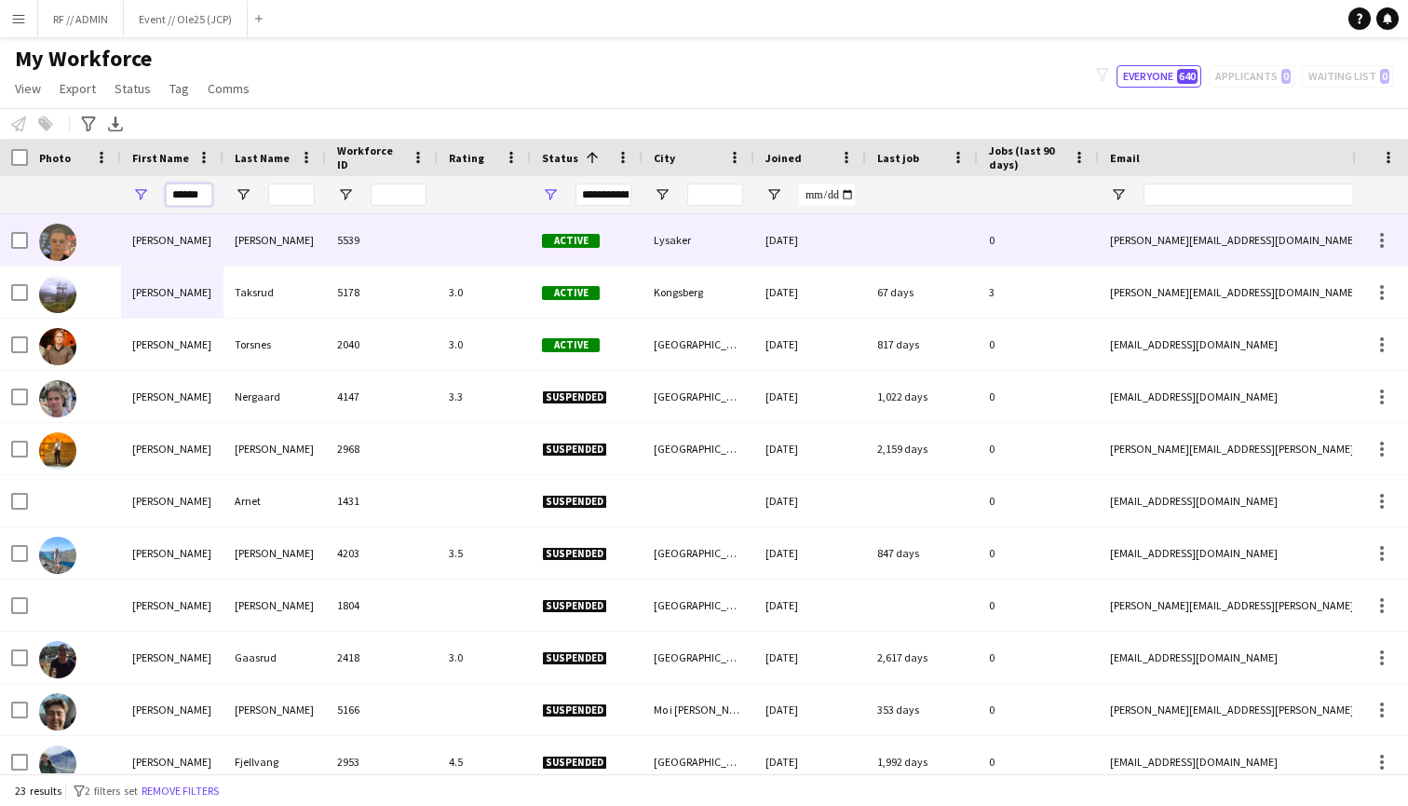
type input "******"
click at [122, 346] on div "Herman" at bounding box center [172, 344] width 102 height 51
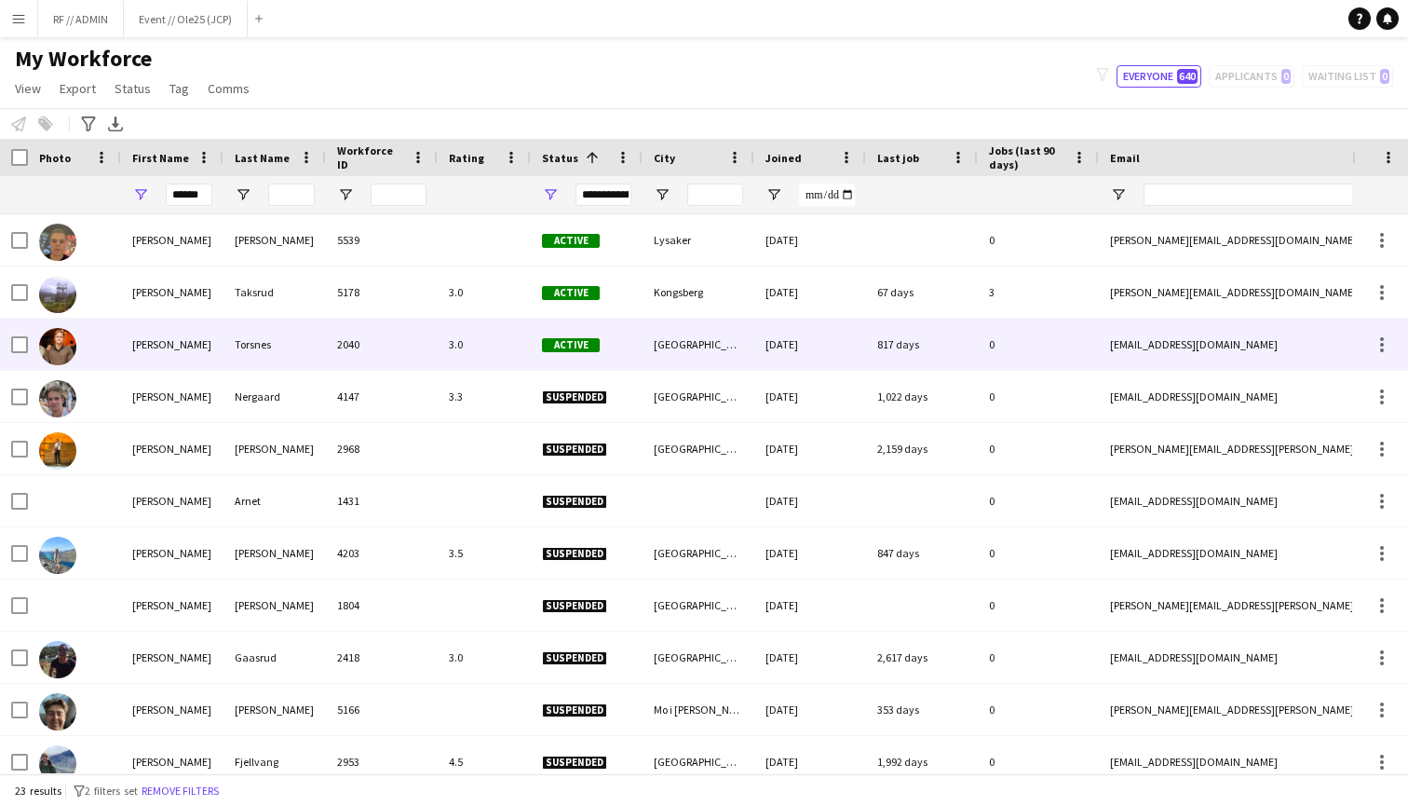
click at [62, 356] on img at bounding box center [57, 346] width 37 height 37
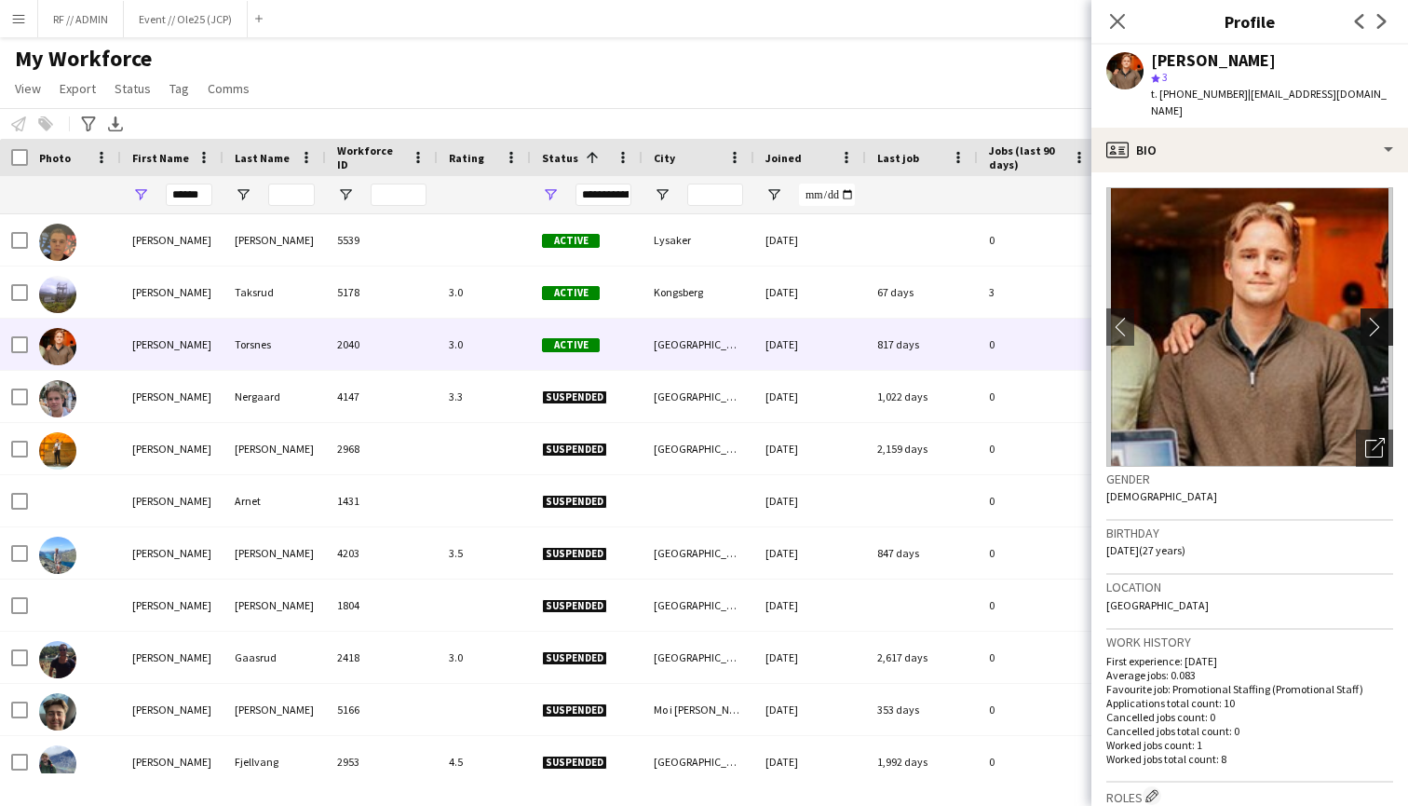
click at [1390, 317] on app-icon "chevron-right" at bounding box center [1379, 327] width 29 height 20
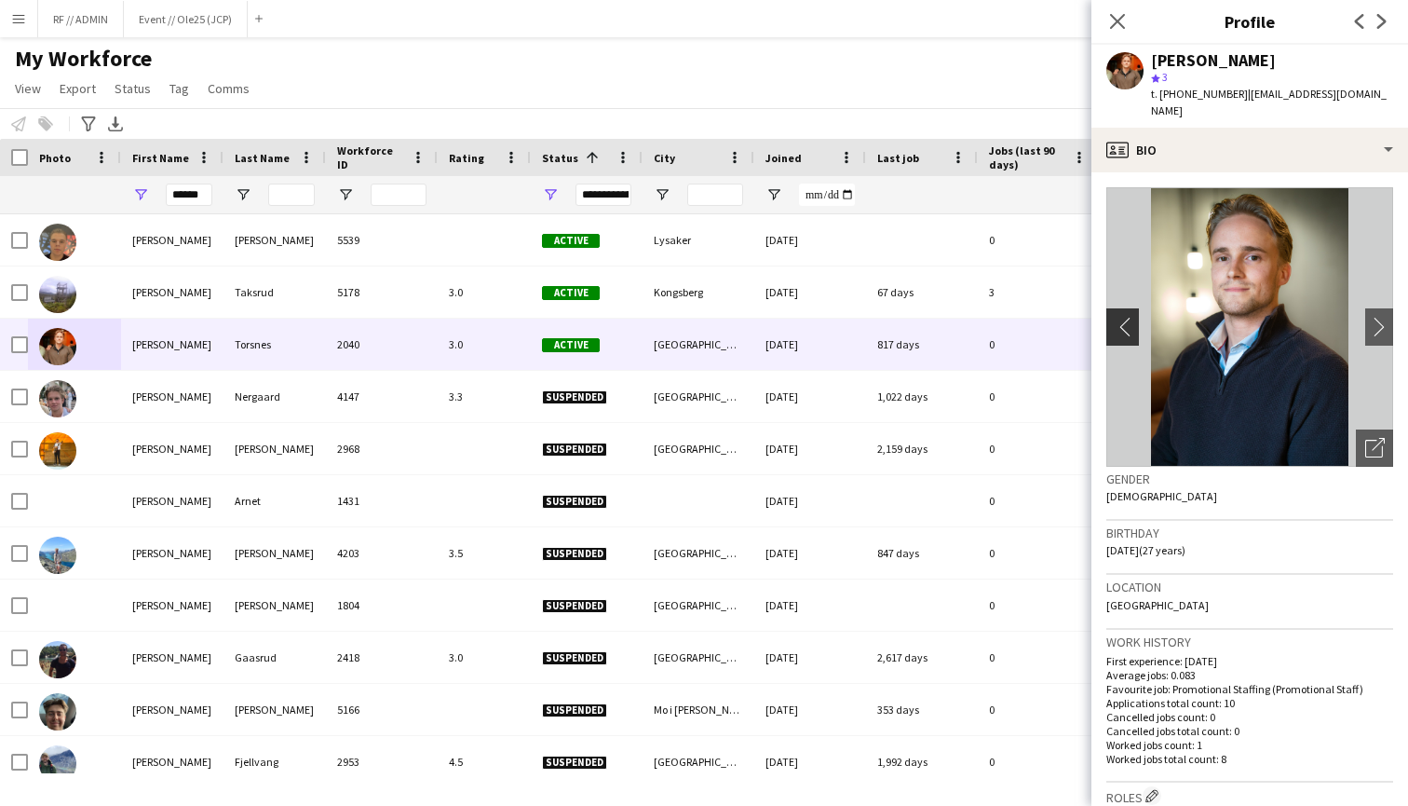
click at [1122, 317] on app-icon "chevron-left" at bounding box center [1120, 327] width 29 height 20
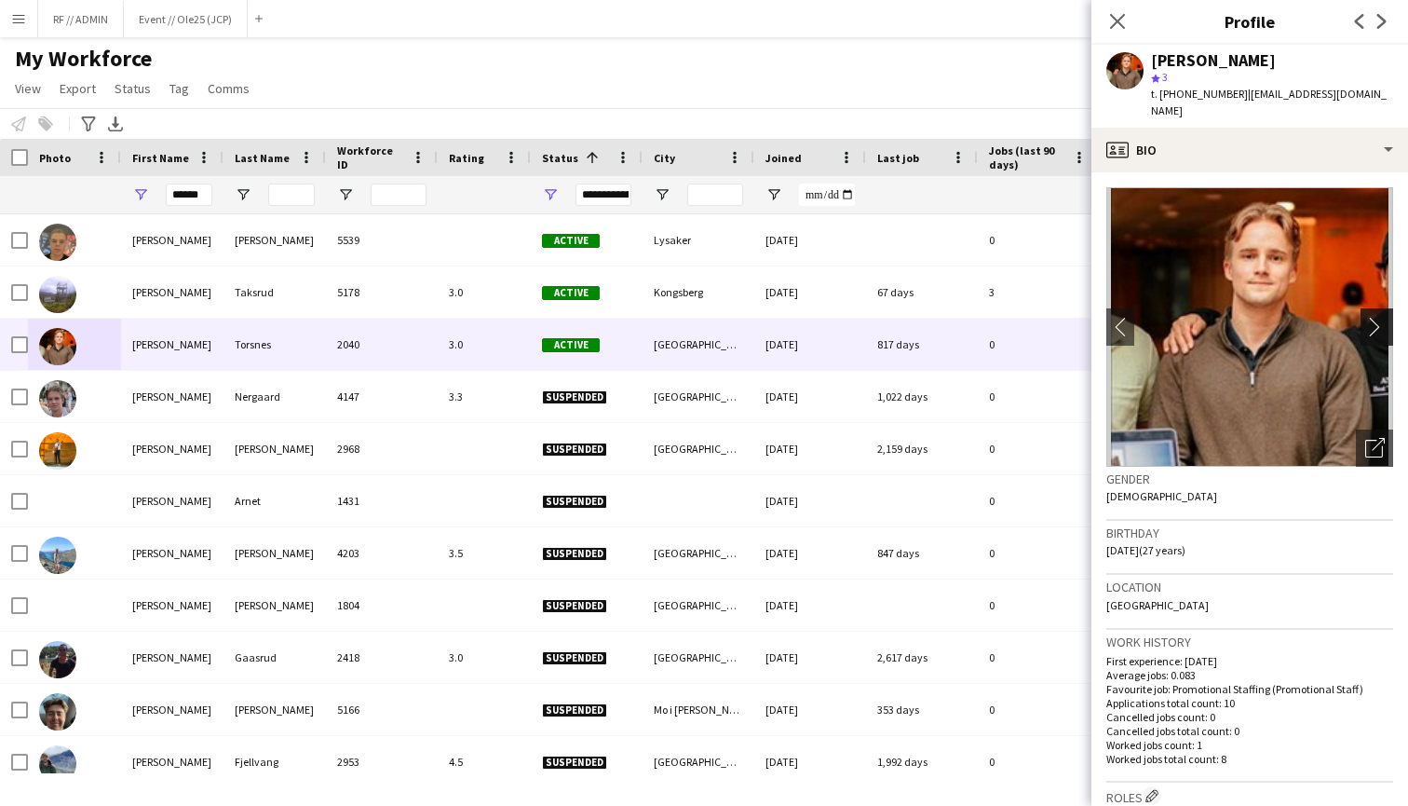
click at [1369, 317] on app-icon "chevron-right" at bounding box center [1379, 327] width 29 height 20
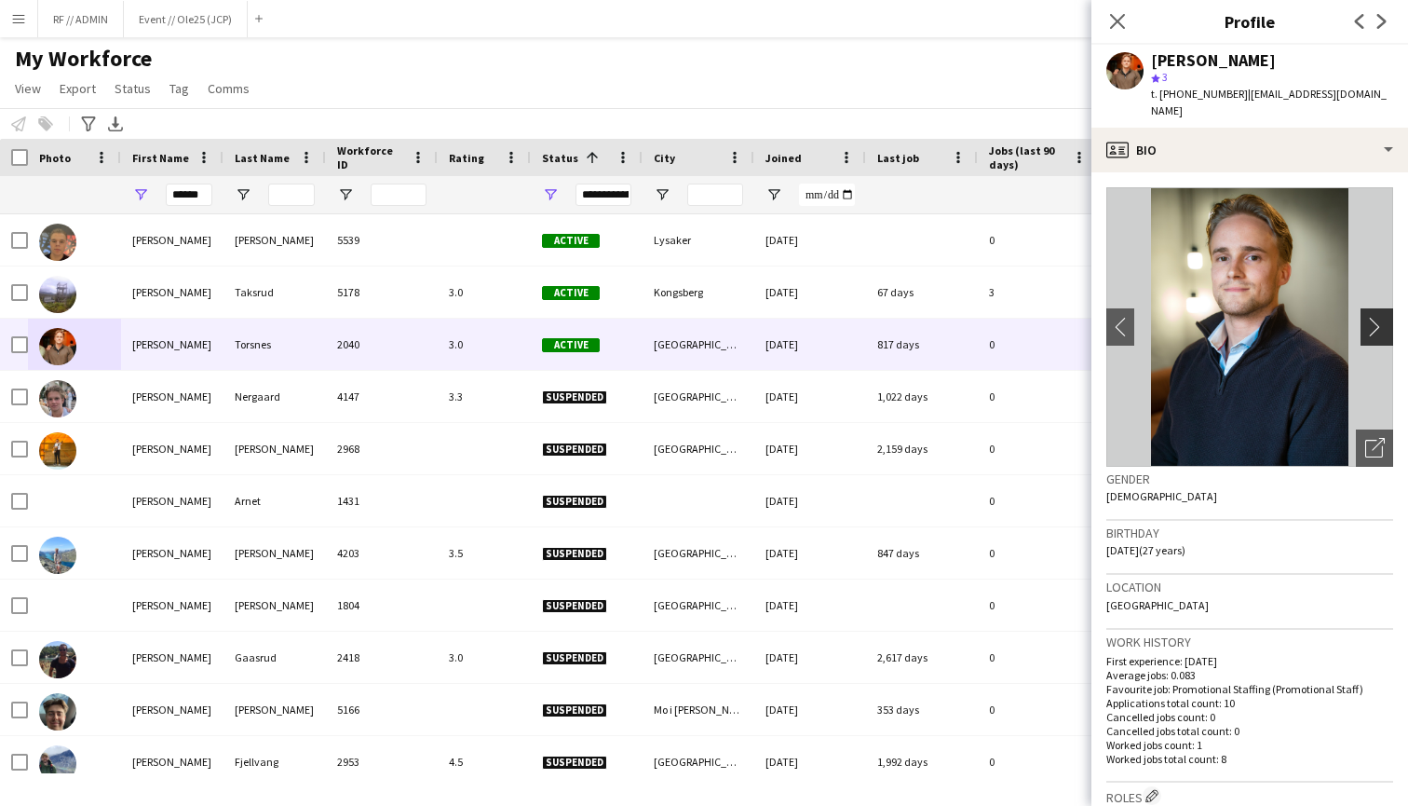
click at [1369, 317] on app-icon "chevron-right" at bounding box center [1379, 327] width 29 height 20
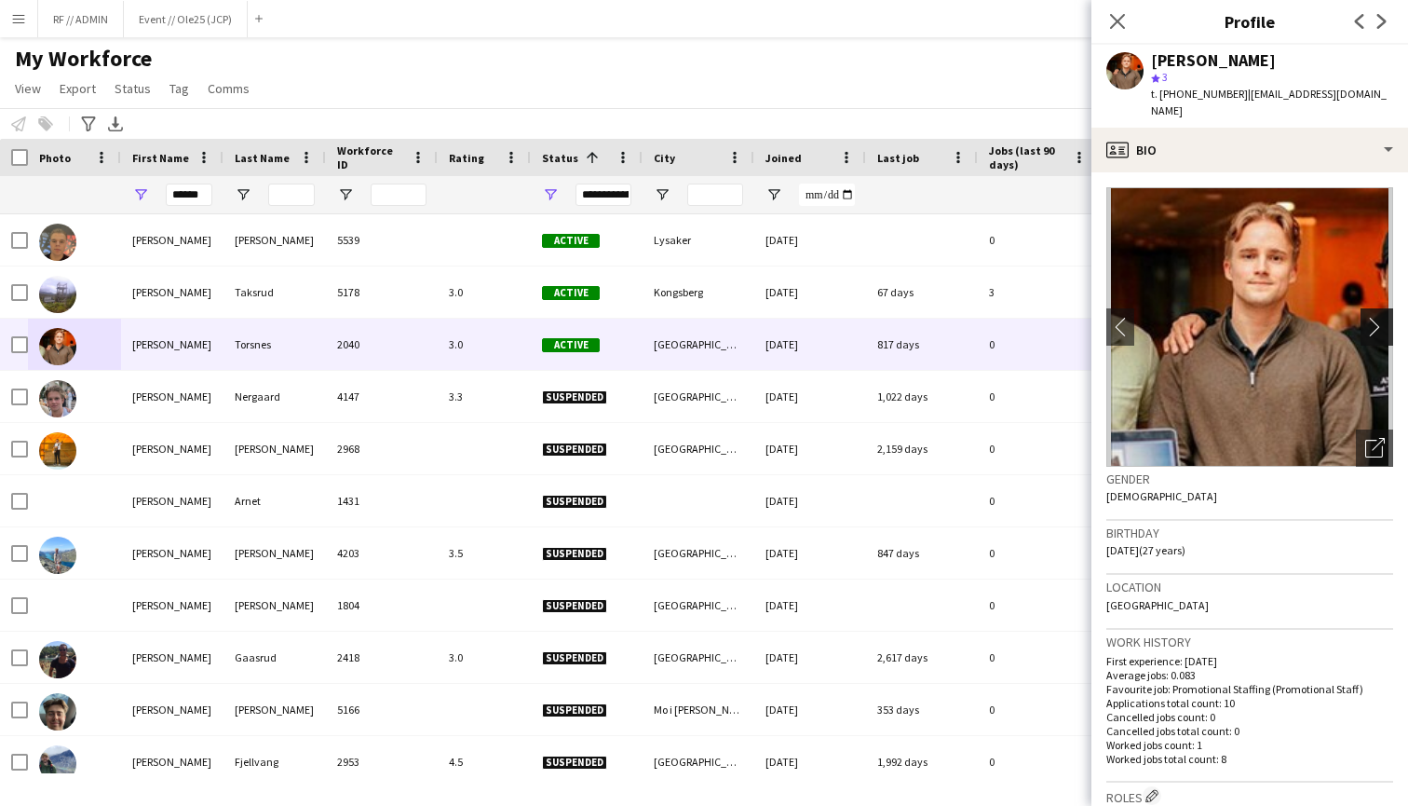
click at [1369, 317] on app-icon "chevron-right" at bounding box center [1379, 327] width 29 height 20
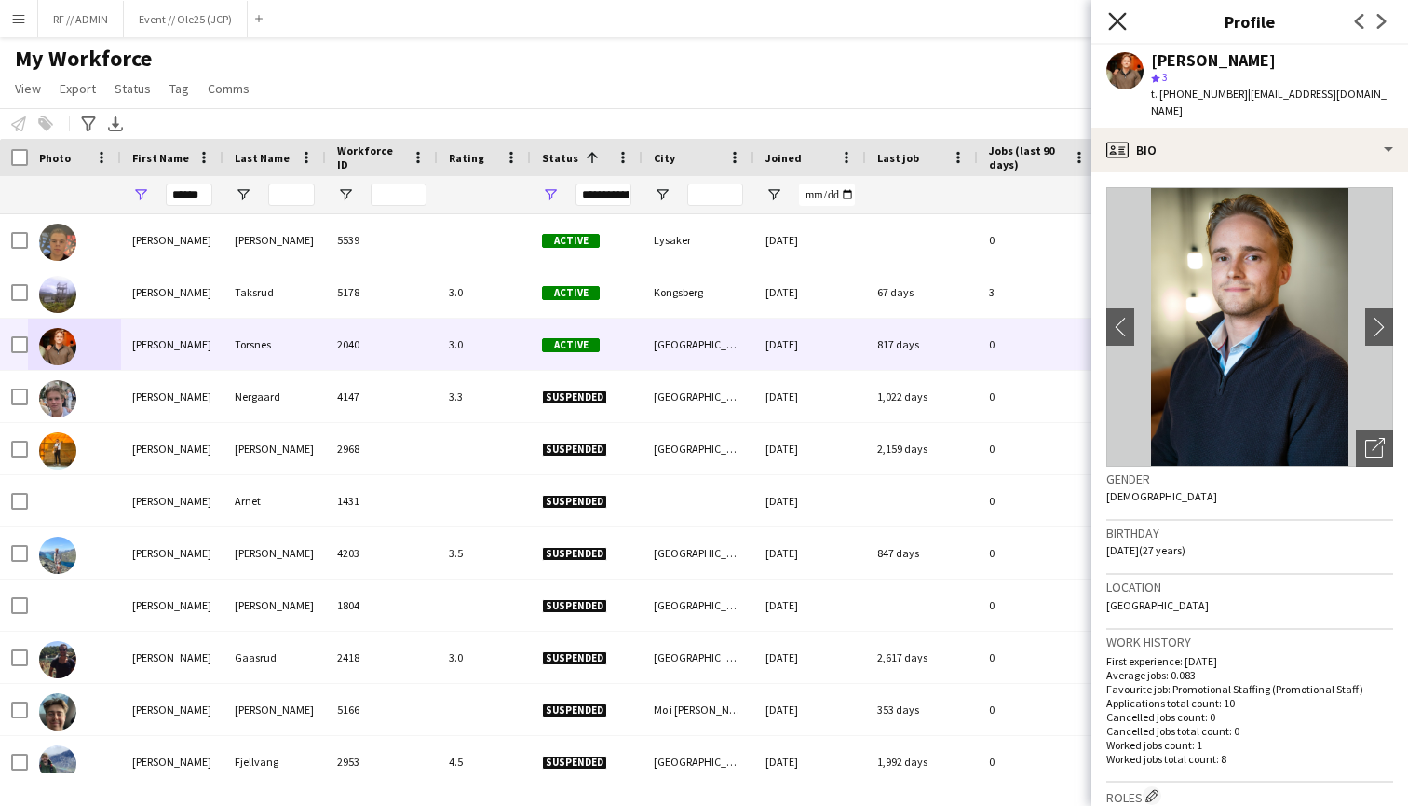
click at [1123, 19] on icon "Close pop-in" at bounding box center [1117, 21] width 18 height 18
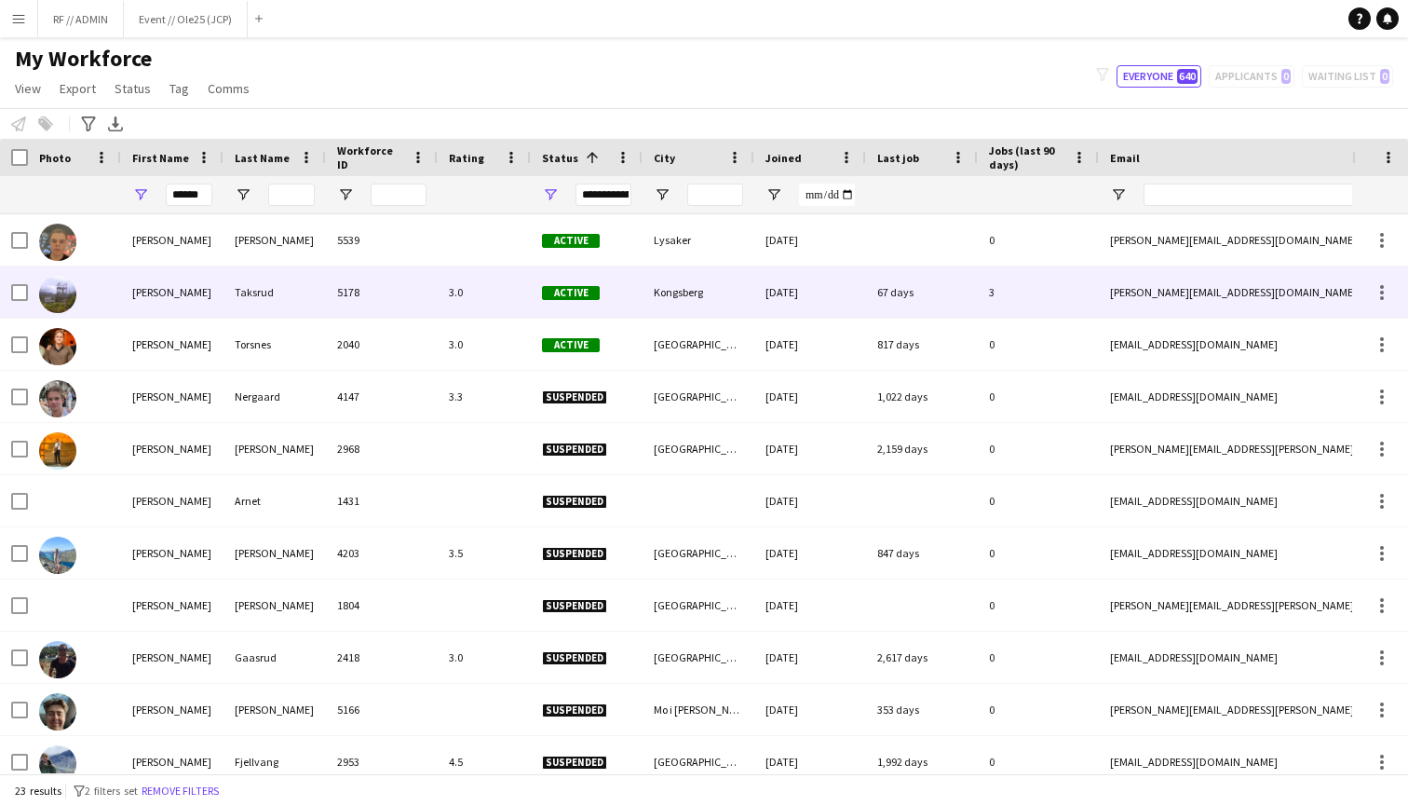
click at [50, 291] on img at bounding box center [57, 294] width 37 height 37
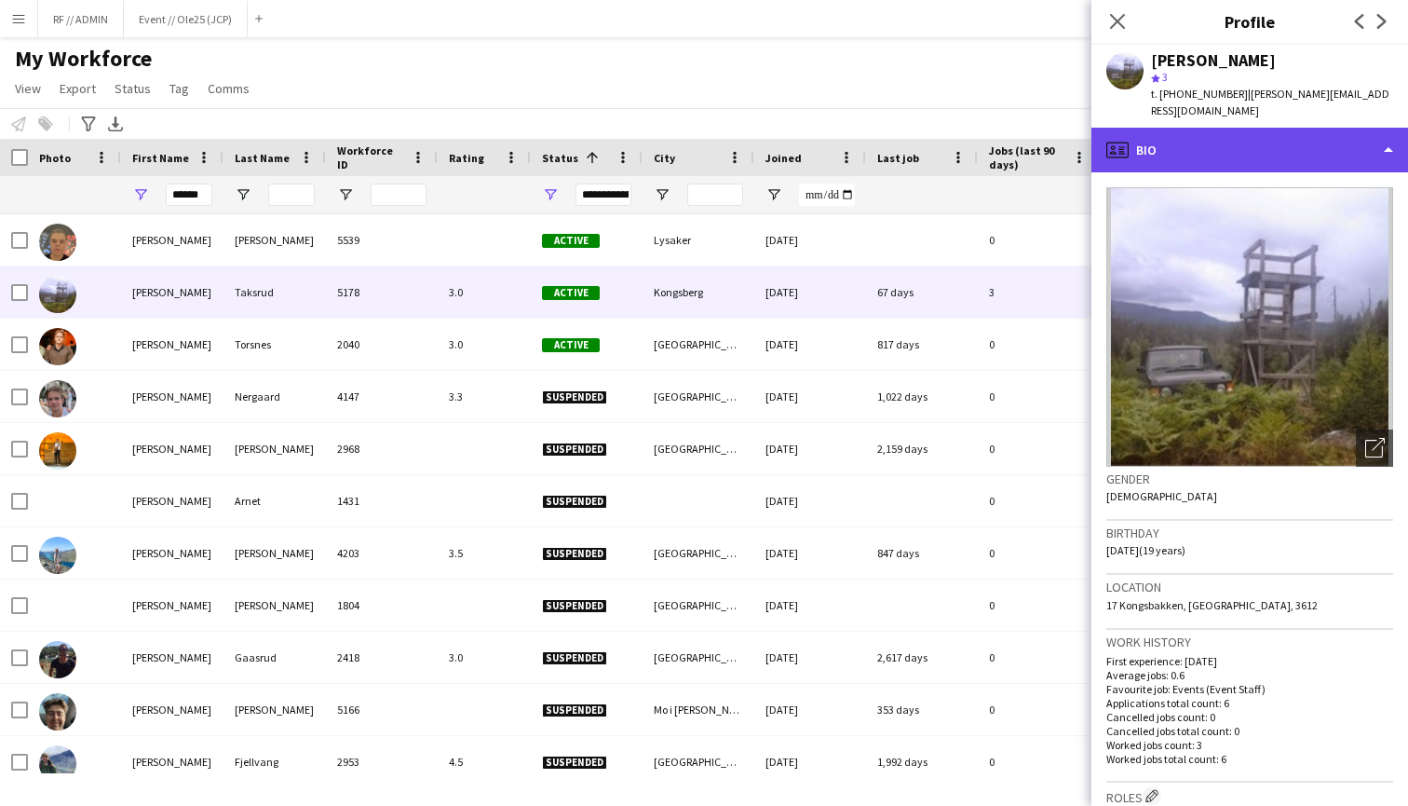
click at [1321, 137] on div "profile Bio" at bounding box center [1250, 150] width 317 height 45
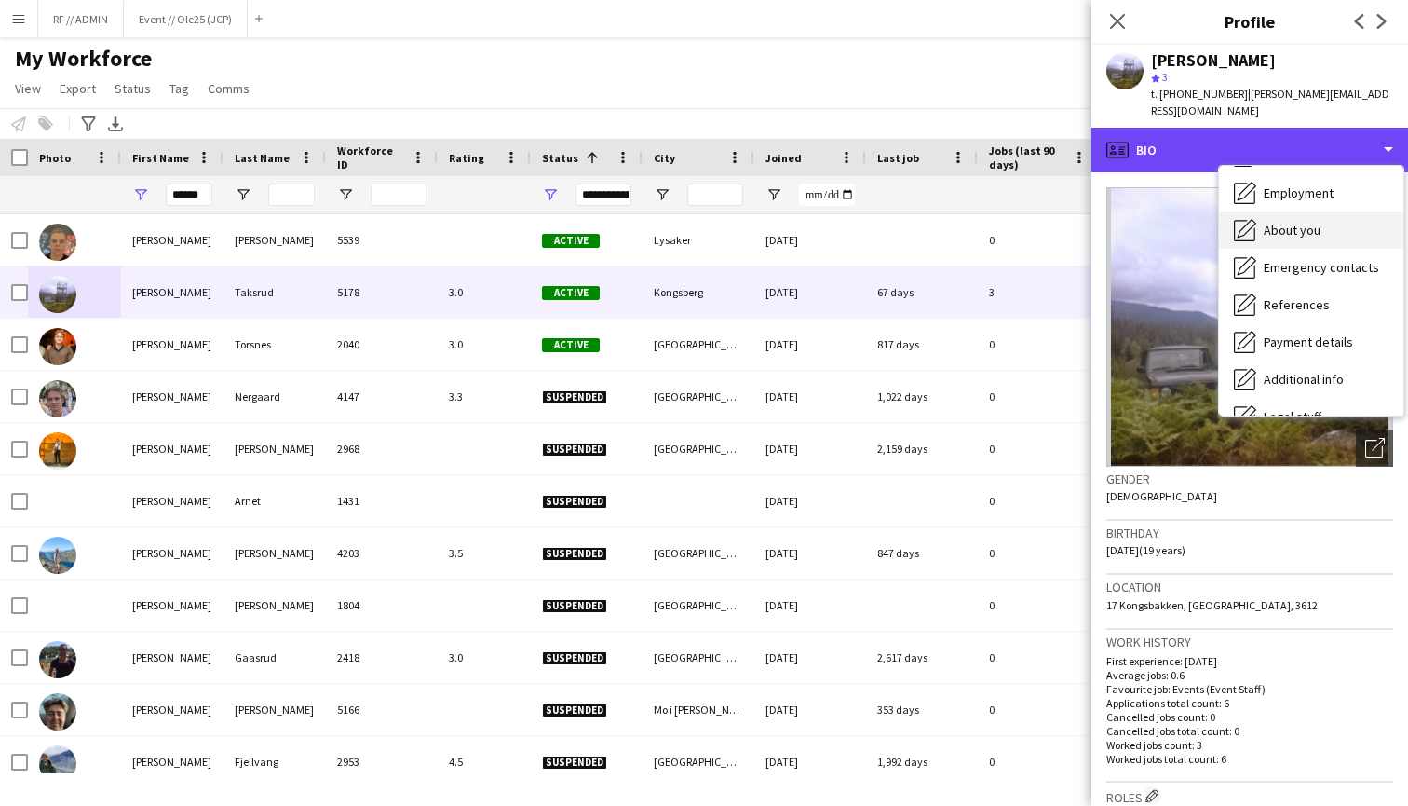
scroll to position [115, 0]
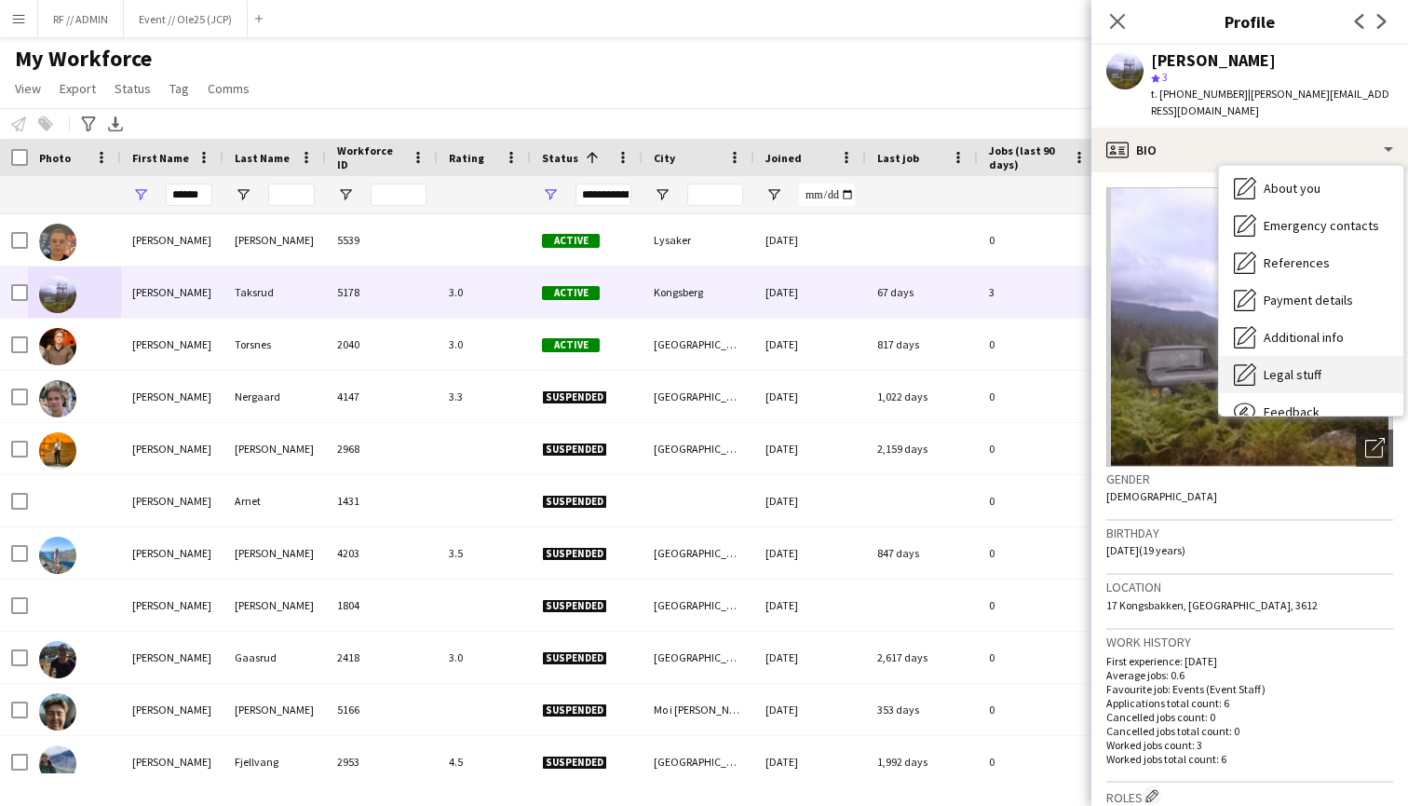
click at [1316, 366] on span "Legal stuff" at bounding box center [1293, 374] width 58 height 17
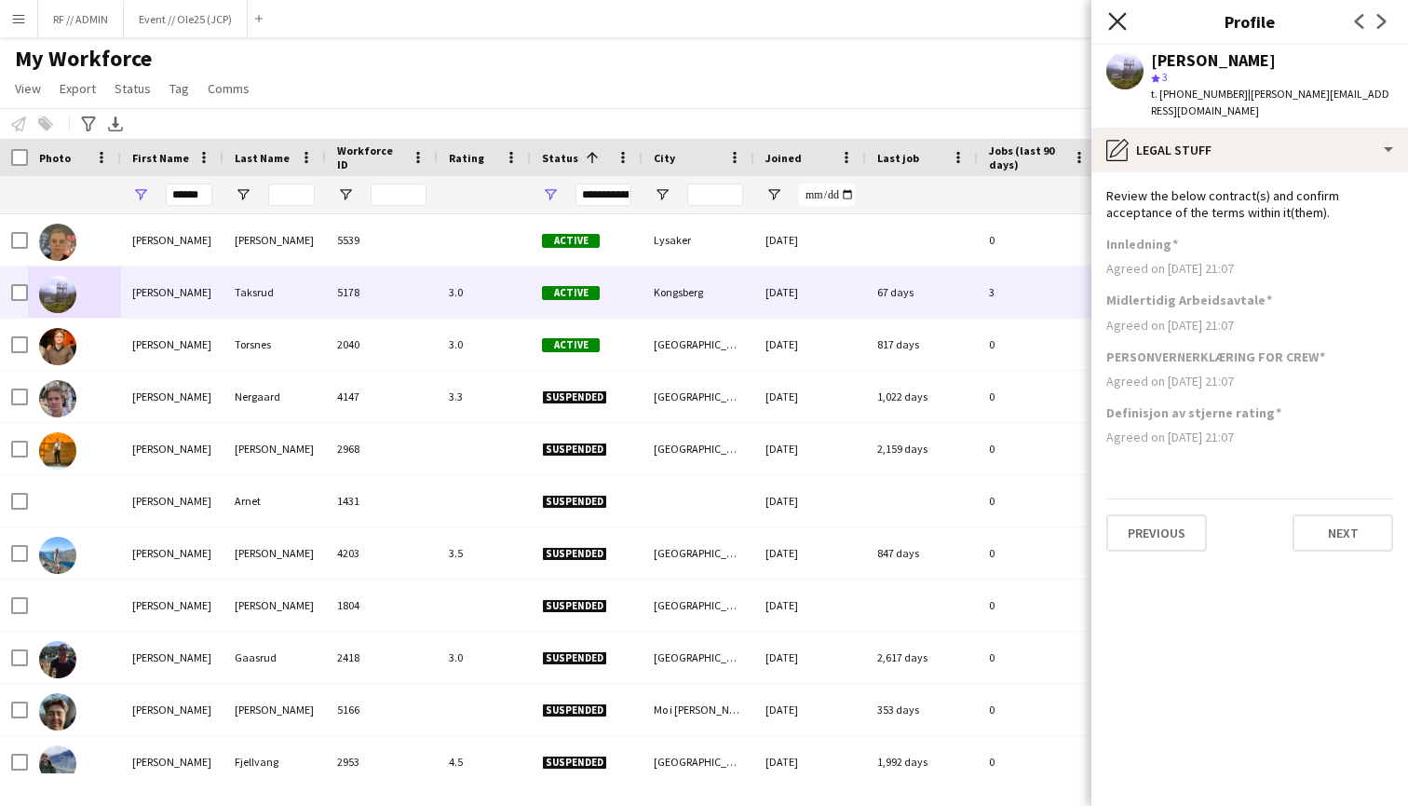
click at [1119, 16] on icon "Close pop-in" at bounding box center [1117, 21] width 18 height 18
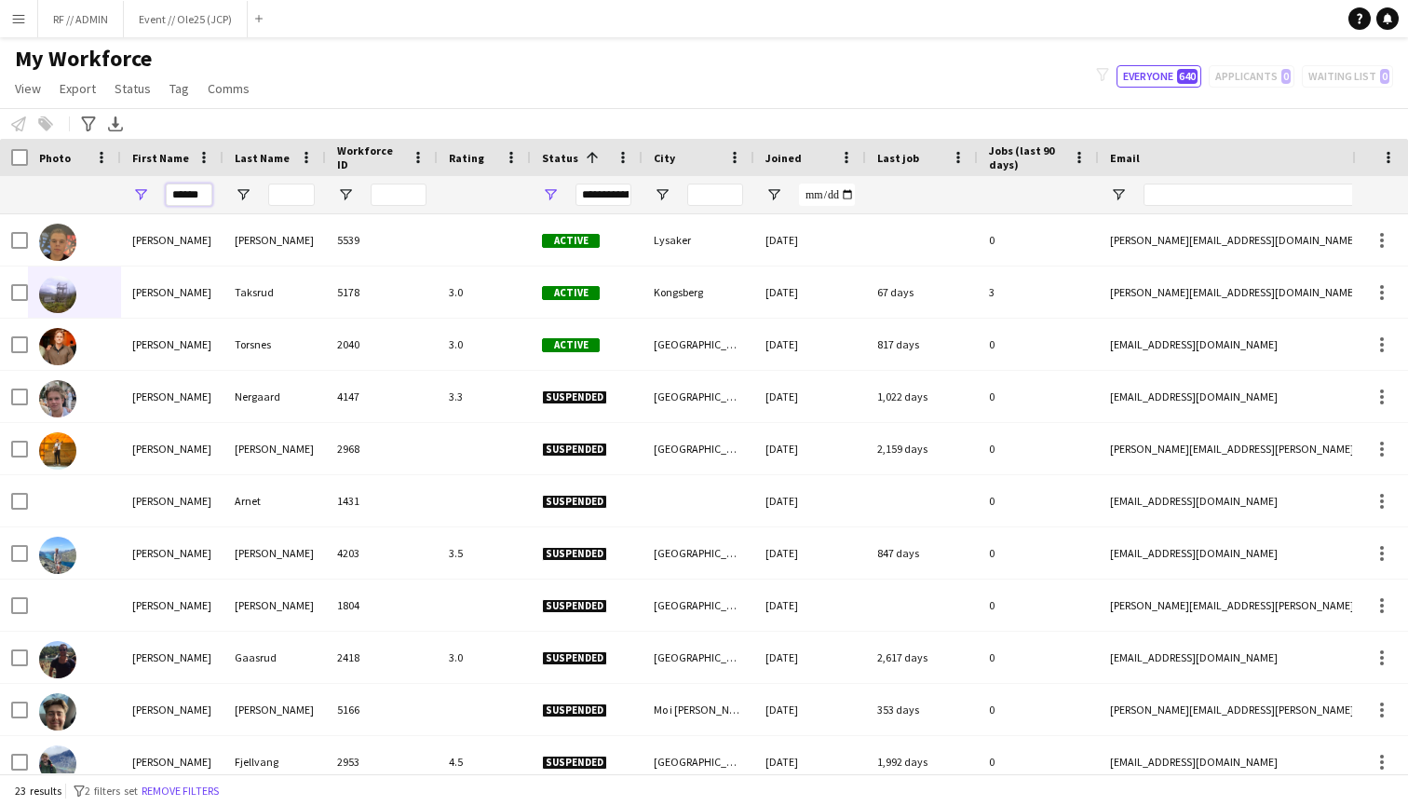
click at [184, 192] on input "******" at bounding box center [189, 194] width 47 height 22
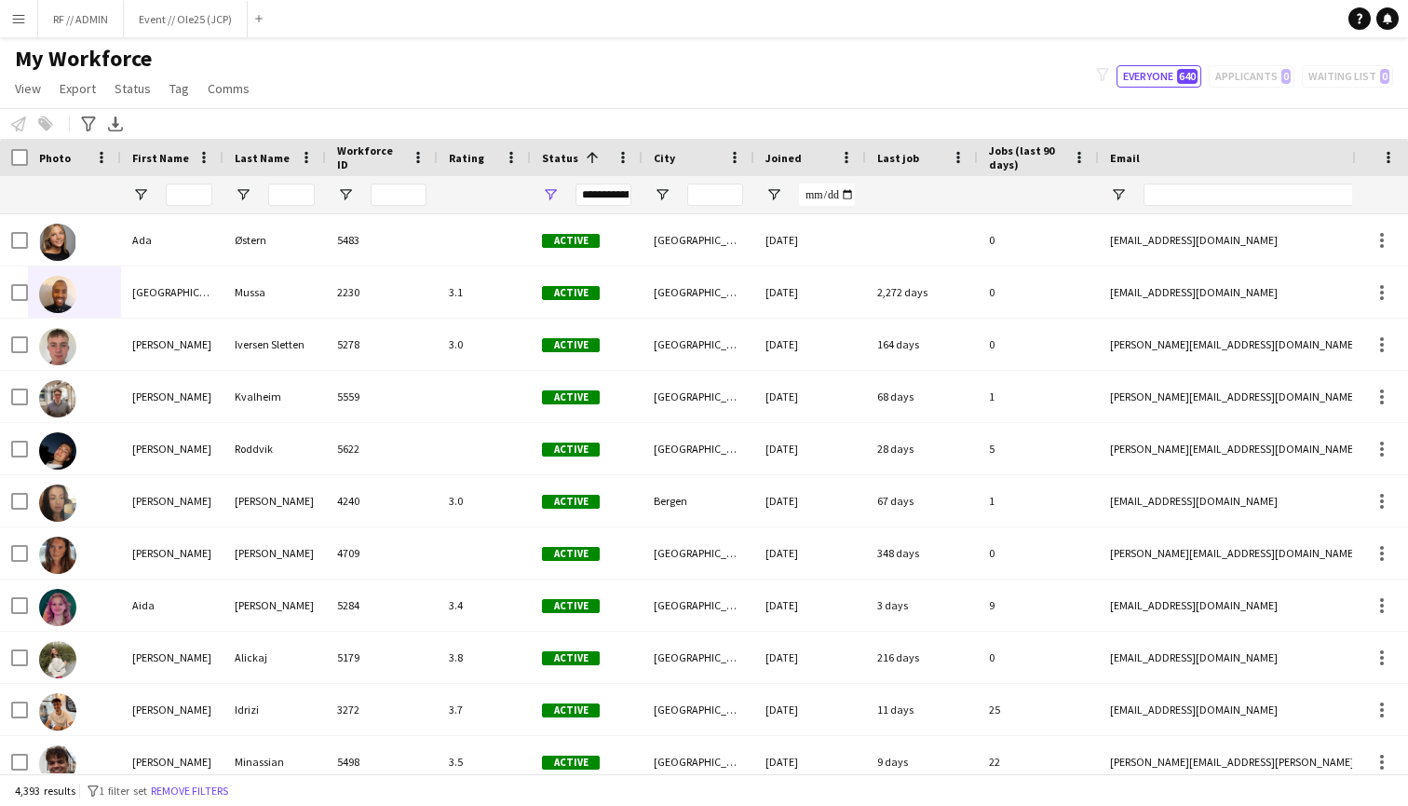
click at [434, 65] on div "My Workforce View Views Default view New view Update view Delete view Edit name…" at bounding box center [704, 76] width 1408 height 63
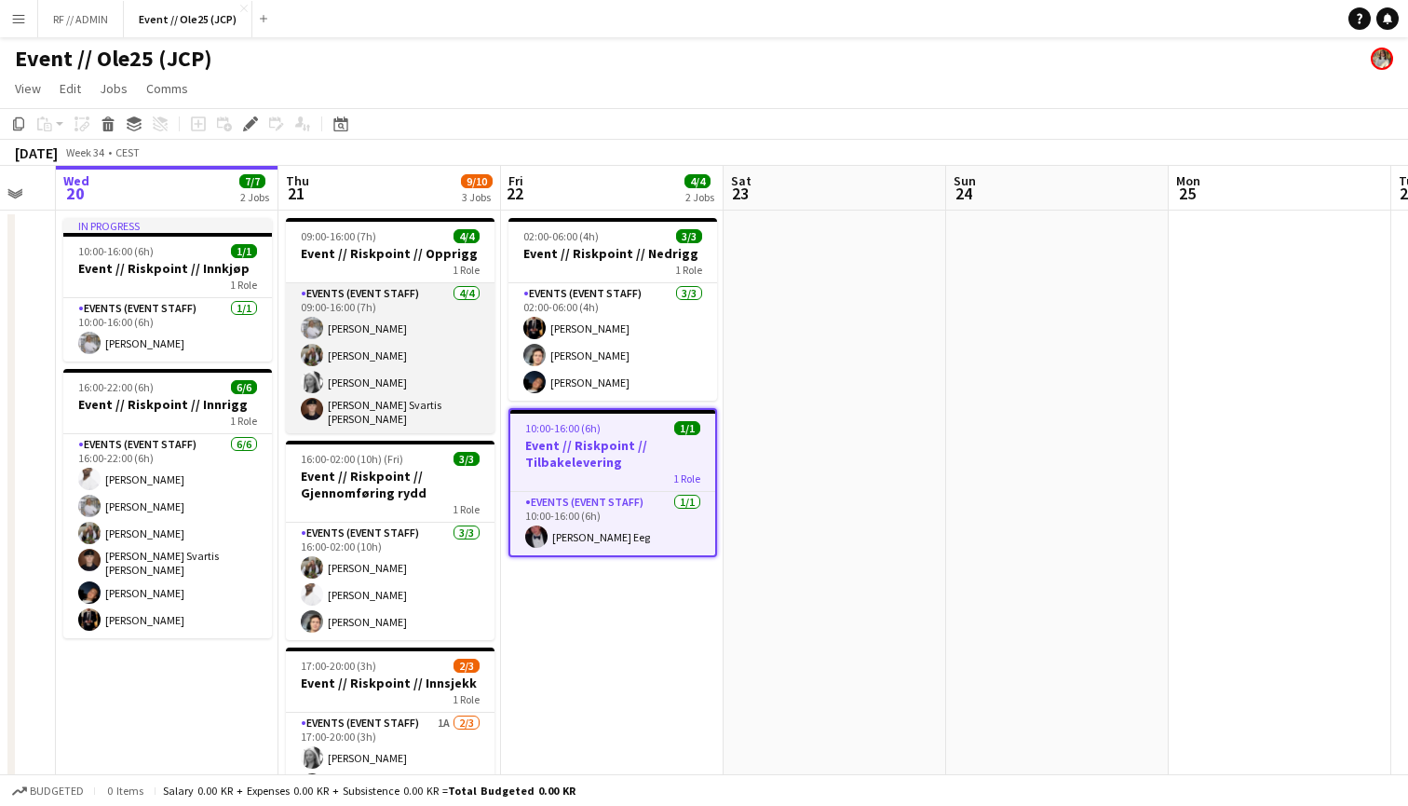
scroll to position [0, 610]
